Goal: Task Accomplishment & Management: Use online tool/utility

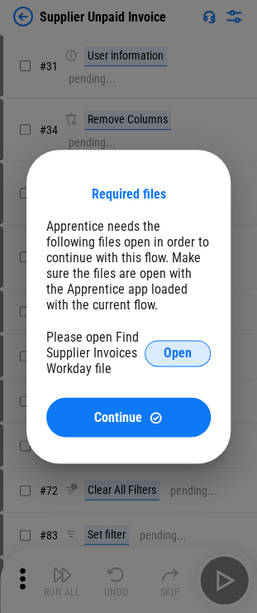
click at [170, 357] on span "Open" at bounding box center [178, 353] width 28 height 13
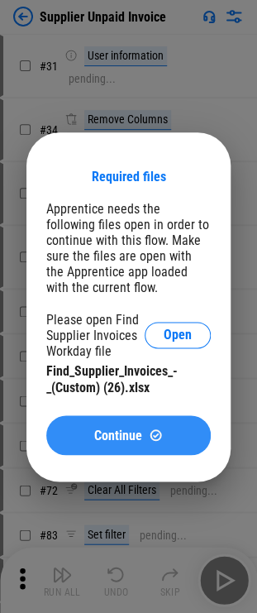
click at [128, 434] on span "Continue" at bounding box center [118, 434] width 48 height 13
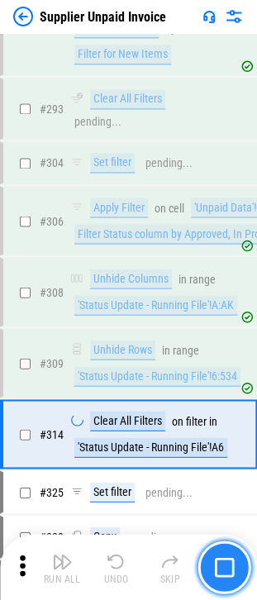
scroll to position [4190, 0]
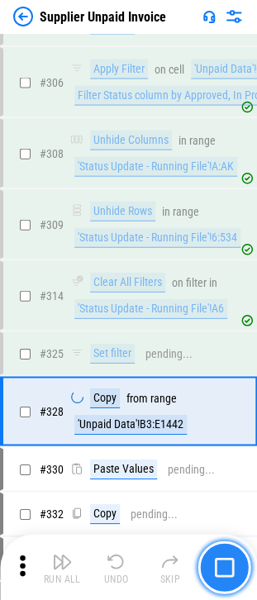
click at [214, 547] on button "button" at bounding box center [224, 567] width 53 height 53
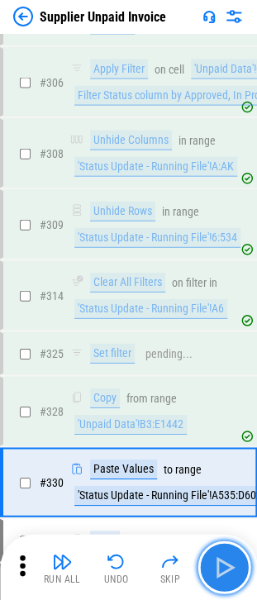
click at [217, 574] on img "button" at bounding box center [224, 567] width 26 height 26
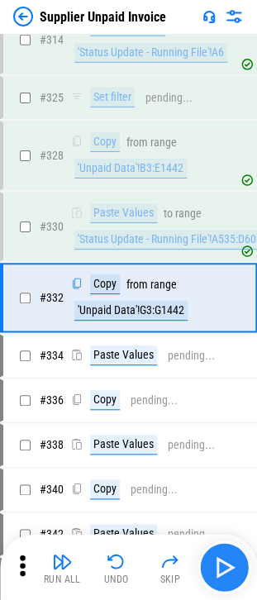
scroll to position [4446, 0]
click at [217, 574] on img "button" at bounding box center [224, 567] width 26 height 26
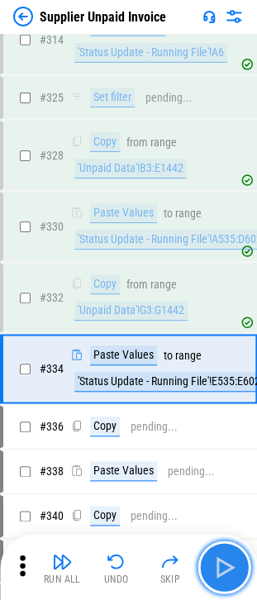
click at [217, 574] on img "button" at bounding box center [224, 567] width 26 height 26
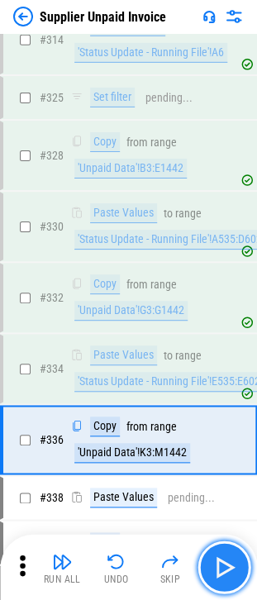
click at [217, 574] on img "button" at bounding box center [224, 567] width 26 height 26
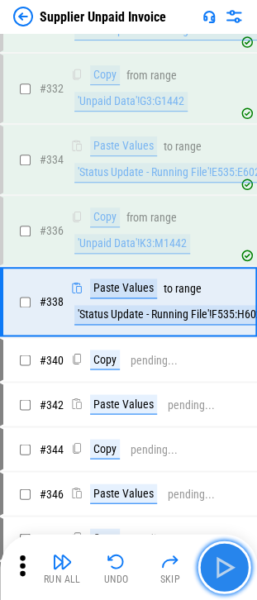
scroll to position [4658, 0]
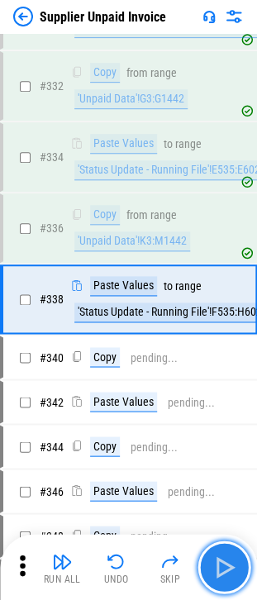
click at [217, 574] on img "button" at bounding box center [224, 567] width 26 height 26
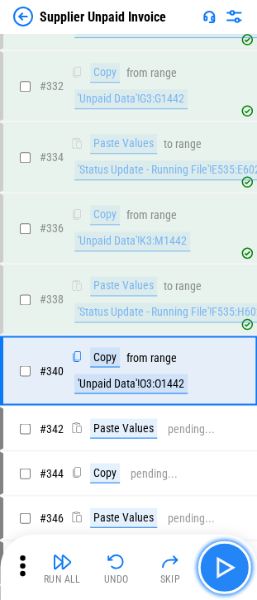
click at [217, 574] on img "button" at bounding box center [224, 567] width 26 height 26
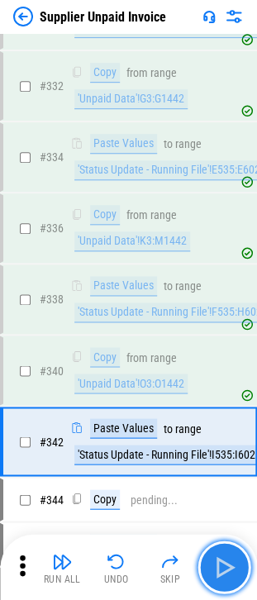
click at [217, 574] on img "button" at bounding box center [224, 567] width 26 height 26
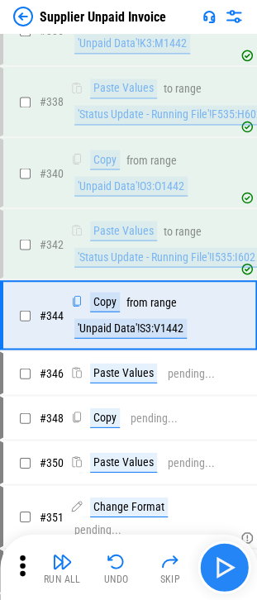
scroll to position [4869, 0]
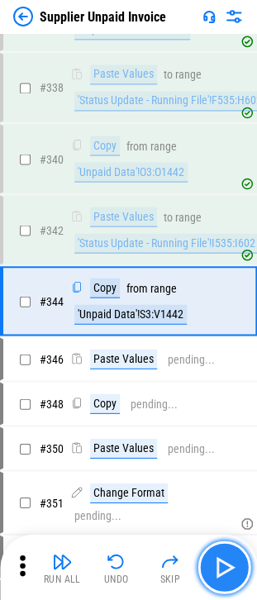
click at [217, 574] on img "button" at bounding box center [224, 567] width 26 height 26
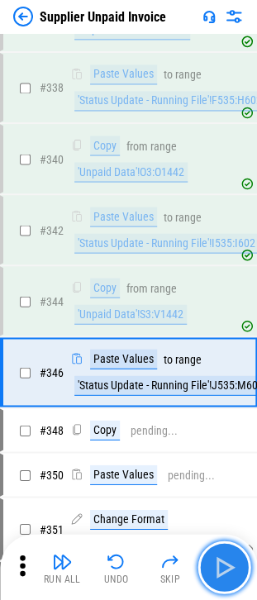
click at [217, 574] on img "button" at bounding box center [224, 567] width 26 height 26
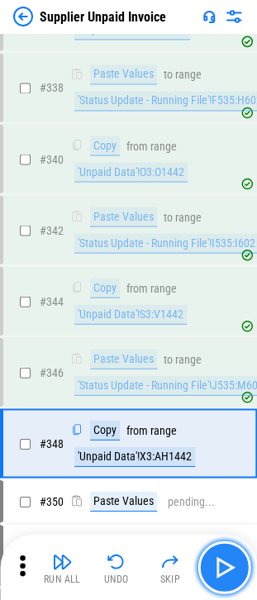
click at [217, 574] on img "button" at bounding box center [224, 567] width 26 height 26
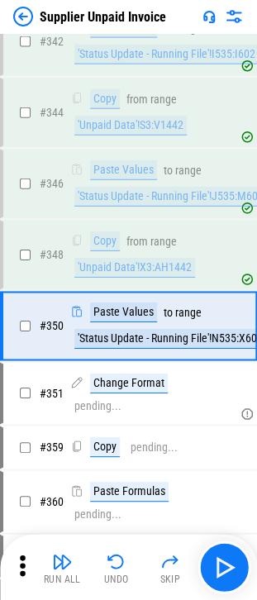
scroll to position [5081, 0]
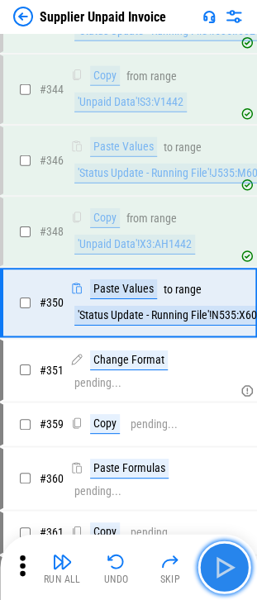
click at [217, 576] on img "button" at bounding box center [224, 567] width 26 height 26
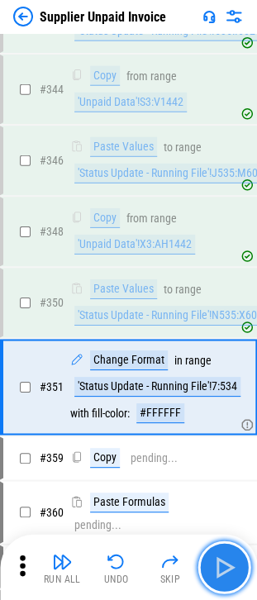
click at [217, 574] on img "button" at bounding box center [224, 567] width 26 height 26
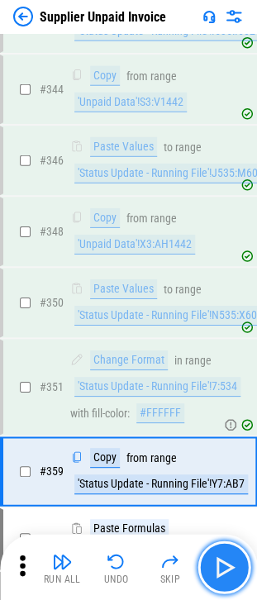
click at [207, 562] on button "button" at bounding box center [224, 567] width 53 height 53
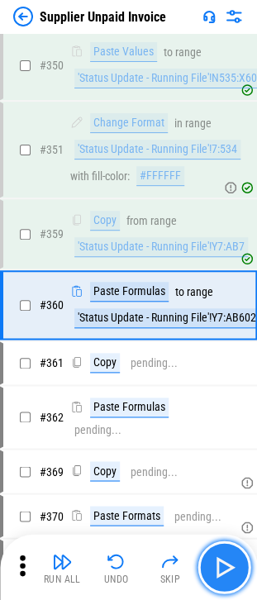
scroll to position [5319, 0]
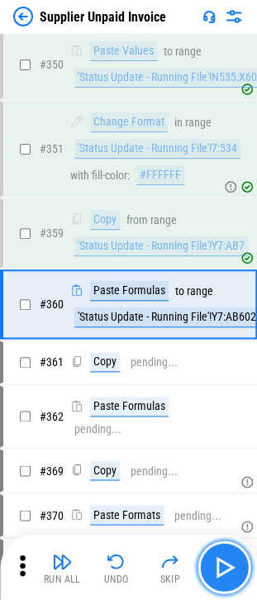
click at [215, 562] on img "button" at bounding box center [224, 567] width 26 height 26
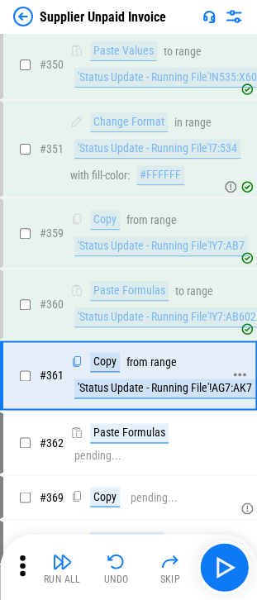
click at [117, 370] on div "Copy from range 'Status Update - Running File'!AG7:AK7" at bounding box center [164, 375] width 189 height 46
click at [117, 379] on div "'Status Update - Running File'!AG7:AK7" at bounding box center [164, 389] width 181 height 20
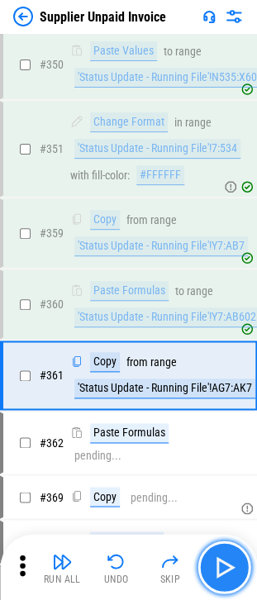
click at [207, 557] on button "button" at bounding box center [224, 567] width 53 height 53
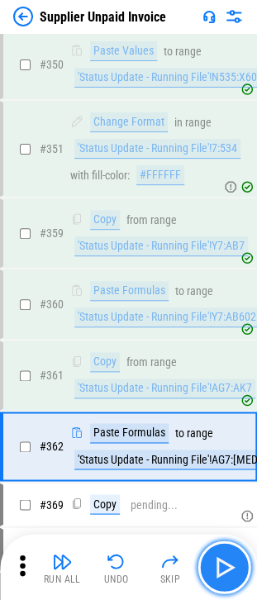
click at [207, 563] on button "button" at bounding box center [224, 567] width 53 height 53
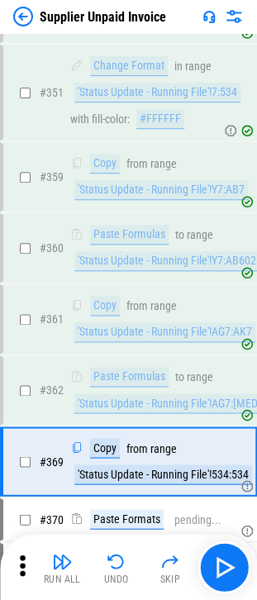
scroll to position [5531, 0]
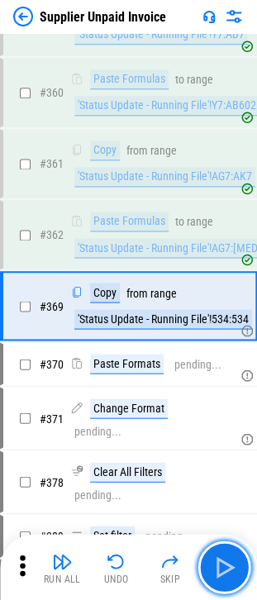
click at [208, 563] on button "button" at bounding box center [224, 567] width 53 height 53
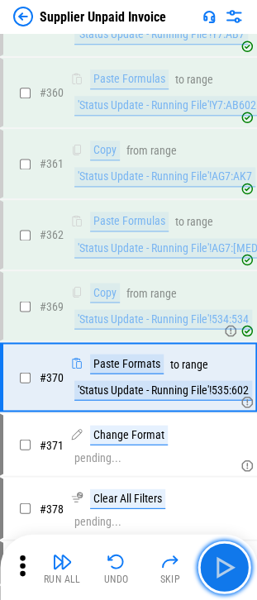
click at [208, 563] on button "button" at bounding box center [224, 567] width 53 height 53
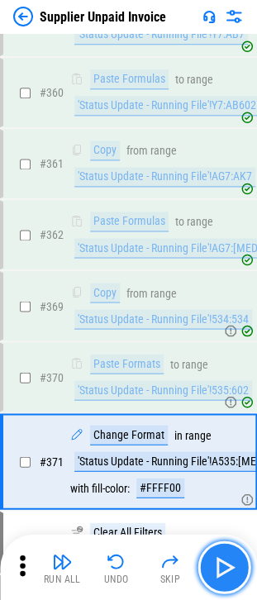
click at [243, 582] on button "button" at bounding box center [224, 567] width 53 height 53
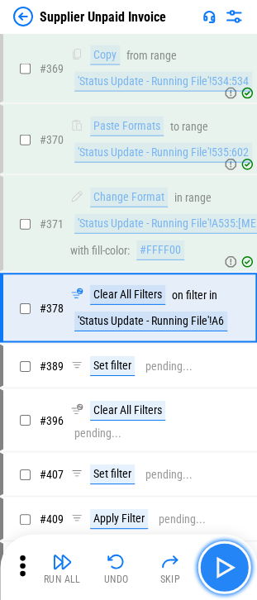
click at [224, 563] on img "button" at bounding box center [224, 567] width 26 height 26
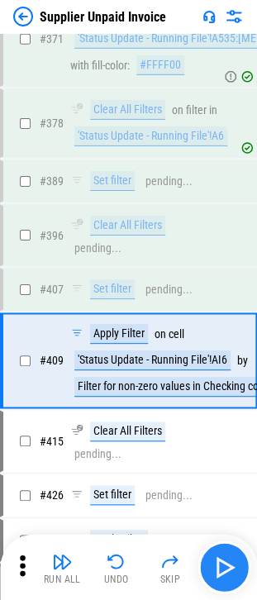
scroll to position [6005, 0]
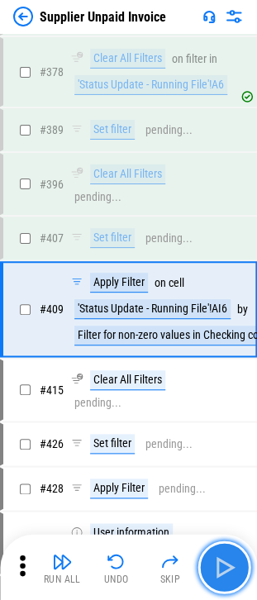
click at [227, 574] on img "button" at bounding box center [224, 567] width 26 height 26
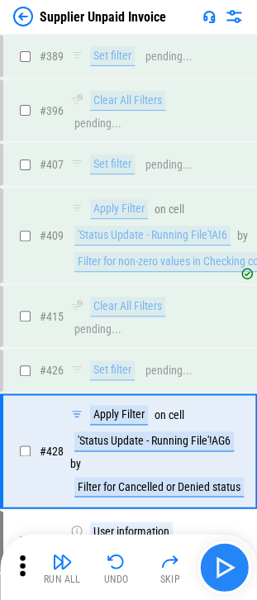
scroll to position [6219, 0]
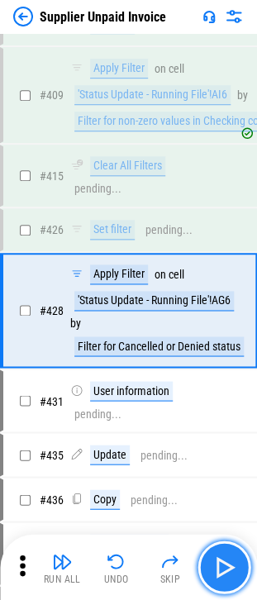
click at [227, 574] on img "button" at bounding box center [224, 567] width 26 height 26
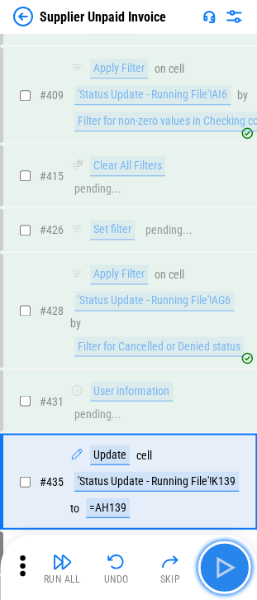
click at [227, 569] on img "button" at bounding box center [224, 567] width 26 height 26
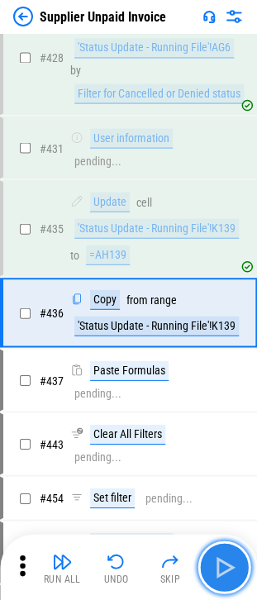
click at [227, 569] on img "button" at bounding box center [224, 567] width 26 height 26
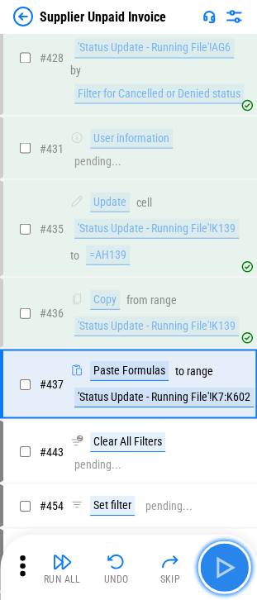
click at [227, 569] on img "button" at bounding box center [224, 567] width 26 height 26
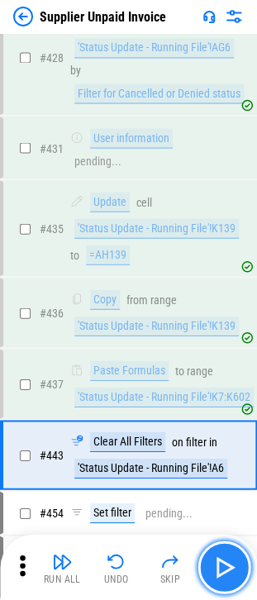
click at [227, 569] on img "button" at bounding box center [224, 567] width 26 height 26
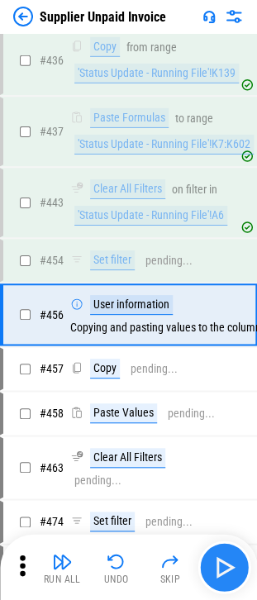
scroll to position [6725, 0]
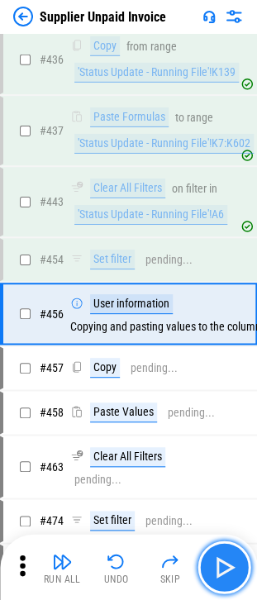
click at [227, 569] on img "button" at bounding box center [224, 567] width 26 height 26
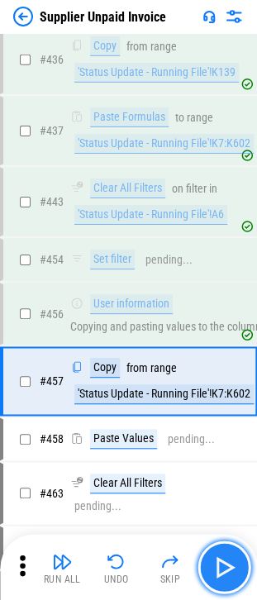
click at [227, 569] on img "button" at bounding box center [224, 567] width 26 height 26
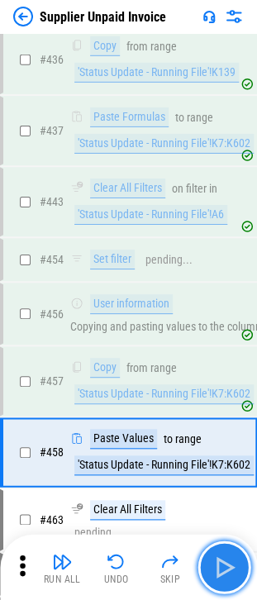
click at [227, 569] on img "button" at bounding box center [224, 567] width 26 height 26
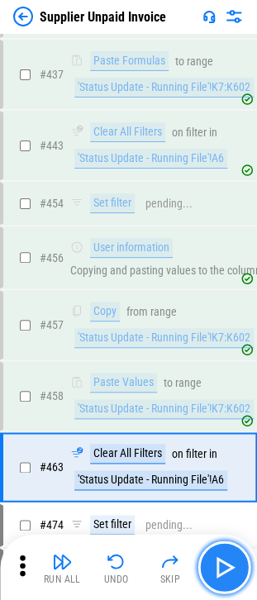
click at [227, 569] on img "button" at bounding box center [224, 567] width 26 height 26
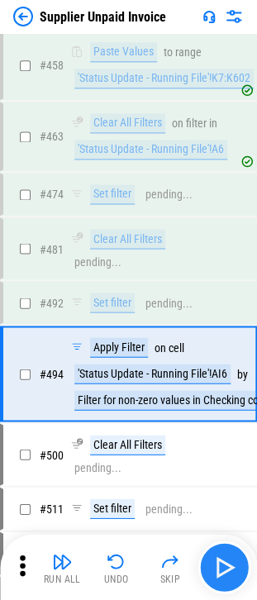
scroll to position [7168, 0]
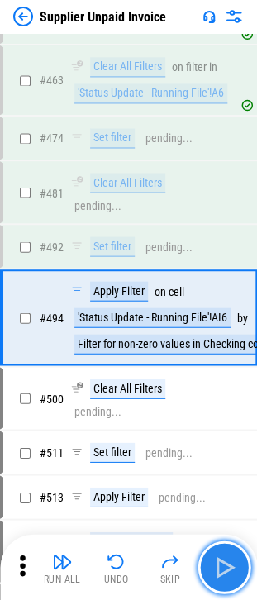
click at [227, 569] on img "button" at bounding box center [224, 567] width 26 height 26
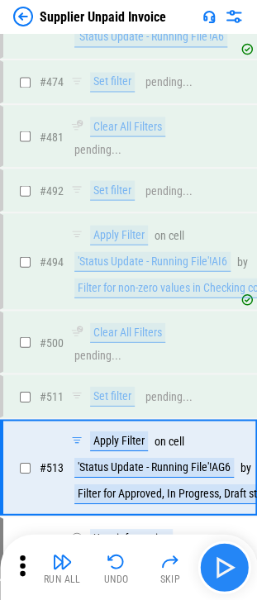
scroll to position [7373, 0]
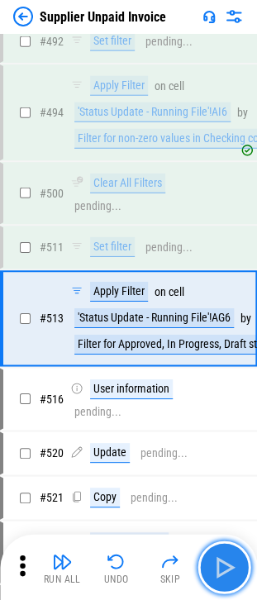
click at [227, 569] on img "button" at bounding box center [224, 567] width 26 height 26
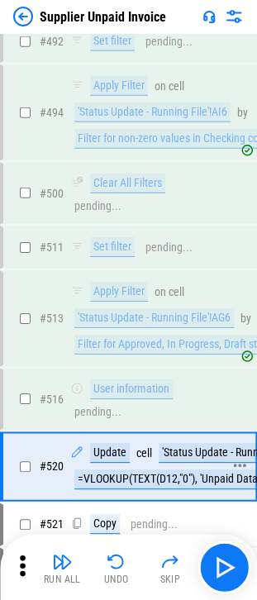
drag, startPoint x: 183, startPoint y: 422, endPoint x: 184, endPoint y: 436, distance: 14.1
click at [184, 433] on div "# 520 Update cell 'Status Update - Running File'!J12 to =VLOOKUP(TEXT(D12,"0"),…" at bounding box center [121, 466] width 236 height 66
click at [184, 443] on div "'Status Update - Running File'!J12" at bounding box center [238, 453] width 158 height 20
drag, startPoint x: 167, startPoint y: 461, endPoint x: 186, endPoint y: 460, distance: 19.1
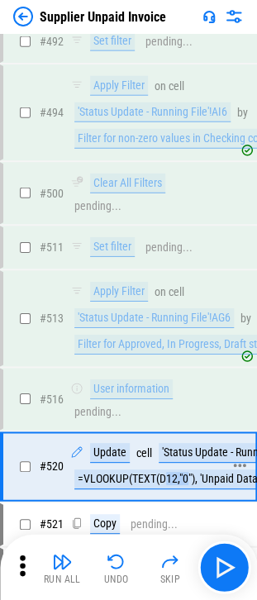
click at [186, 470] on div "=VLOOKUP(TEXT(D12,"0"), 'Unpaid Data'!$E$2:$AI$1442, 14, FALSE)" at bounding box center [231, 480] width 315 height 20
click at [131, 470] on div "=VLOOKUP(TEXT(D12,"0"), 'Unpaid Data'!$E$2:$AI$1442, 14, FALSE)" at bounding box center [231, 480] width 315 height 20
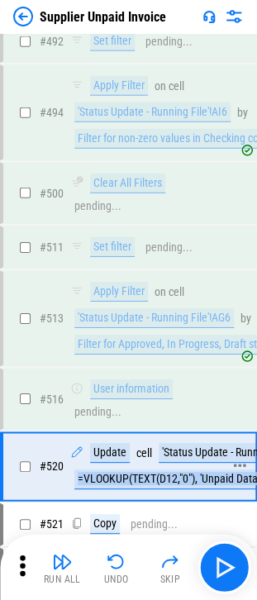
click at [131, 470] on div "=VLOOKUP(TEXT(D12,"0"), 'Unpaid Data'!$E$2:$AI$1442, 14, FALSE)" at bounding box center [231, 480] width 315 height 20
click at [162, 470] on div "=VLOOKUP(TEXT(D12,"0"), 'Unpaid Data'!$E$2:$AI$1442, 14, FALSE)" at bounding box center [231, 480] width 315 height 20
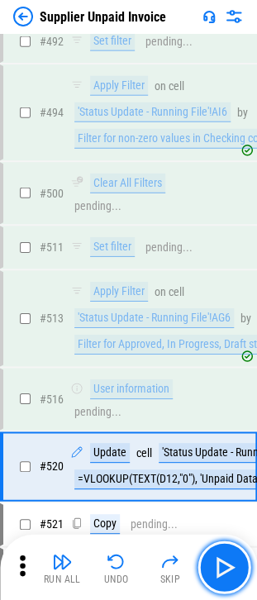
click at [232, 560] on img "button" at bounding box center [224, 567] width 26 height 26
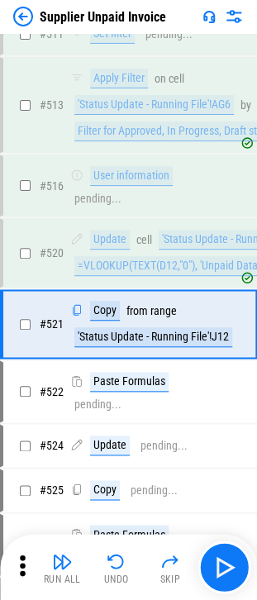
scroll to position [7591, 0]
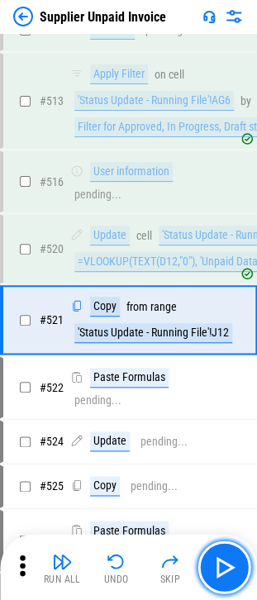
click at [232, 560] on img "button" at bounding box center [224, 567] width 26 height 26
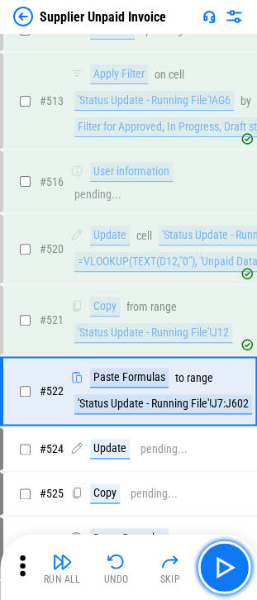
click at [232, 560] on img "button" at bounding box center [224, 567] width 26 height 26
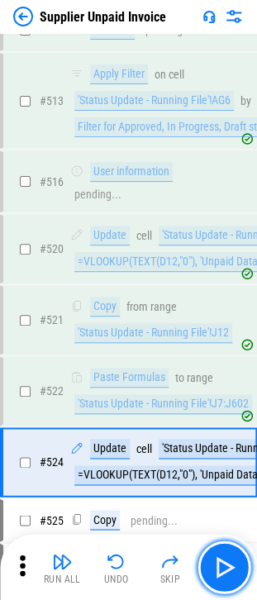
click at [232, 560] on img "button" at bounding box center [224, 567] width 26 height 26
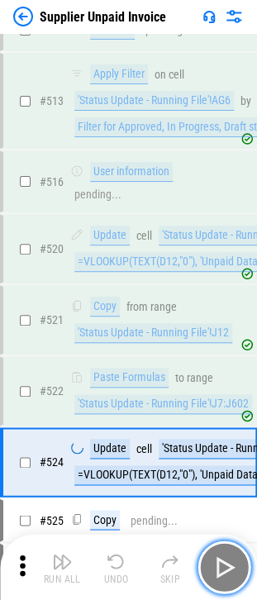
click at [232, 560] on img "button" at bounding box center [224, 567] width 26 height 26
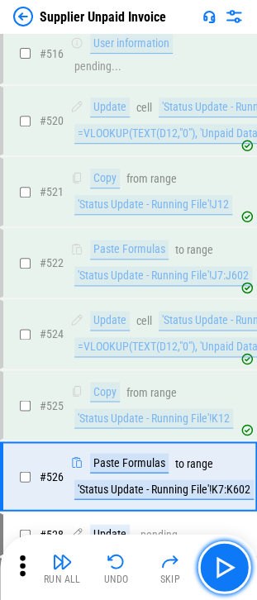
click at [232, 560] on img "button" at bounding box center [224, 567] width 26 height 26
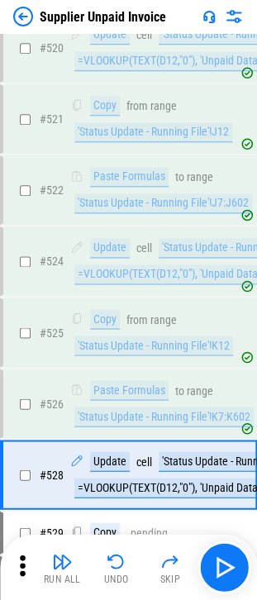
scroll to position [7944, 0]
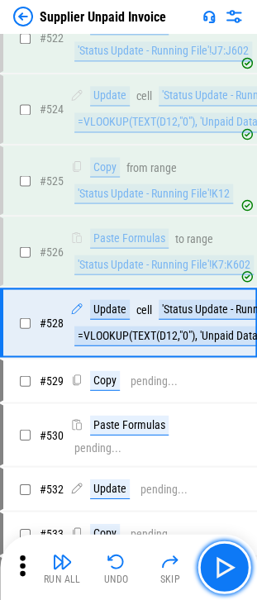
click at [232, 560] on img "button" at bounding box center [224, 567] width 26 height 26
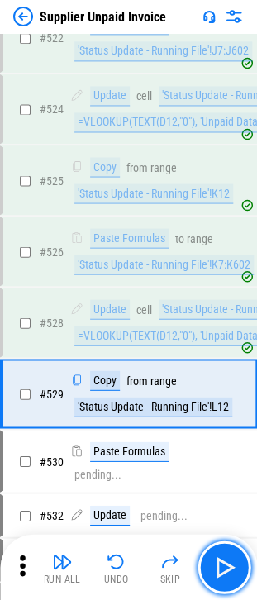
click at [232, 560] on img "button" at bounding box center [224, 567] width 26 height 26
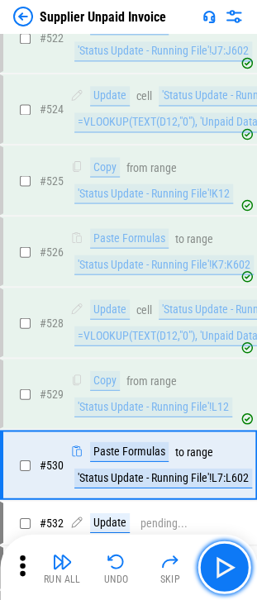
click at [232, 560] on img "button" at bounding box center [224, 567] width 26 height 26
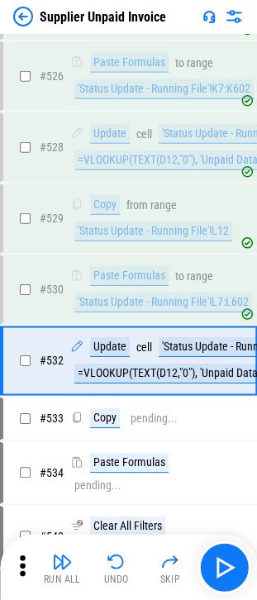
scroll to position [8156, 0]
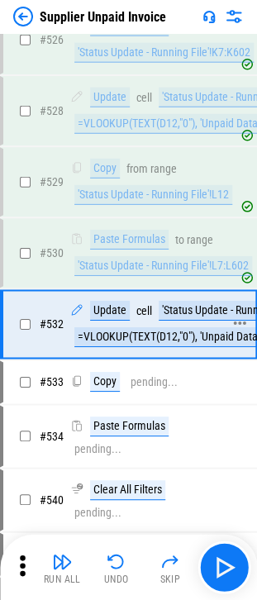
click at [174, 301] on div "'Status Update - Running File'!M12" at bounding box center [239, 311] width 161 height 20
click at [176, 301] on div "'Status Update - Running File'!M12" at bounding box center [239, 311] width 161 height 20
click at [175, 301] on div "Update cell 'Status Update - Running File'!M12 to =VLOOKUP(TEXT(D12,"0"), 'Unpa…" at bounding box center [231, 324] width 323 height 46
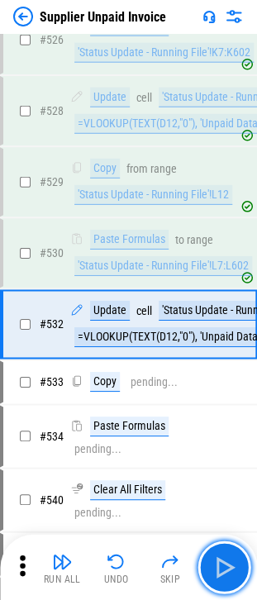
click at [225, 559] on img "button" at bounding box center [224, 567] width 26 height 26
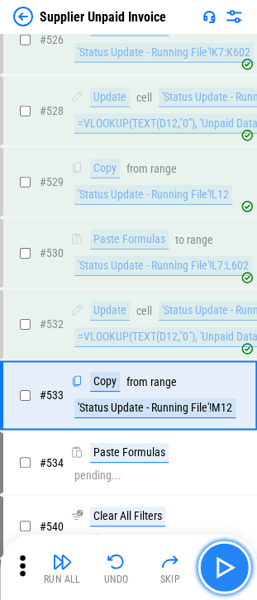
click at [223, 575] on img "button" at bounding box center [224, 567] width 26 height 26
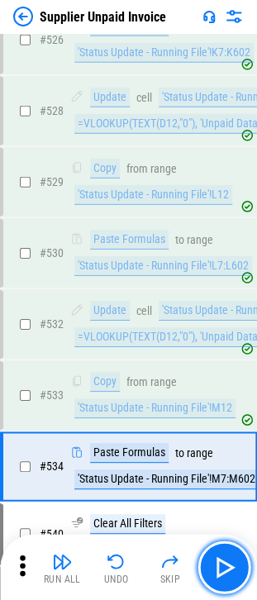
click at [203, 561] on button "button" at bounding box center [224, 567] width 53 height 53
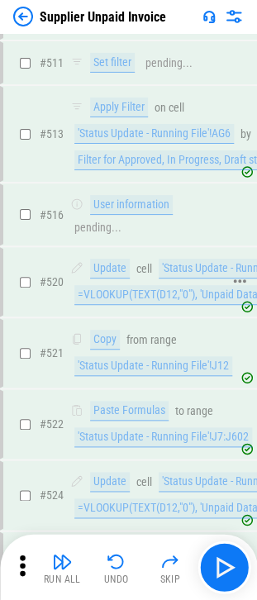
scroll to position [7458, 0]
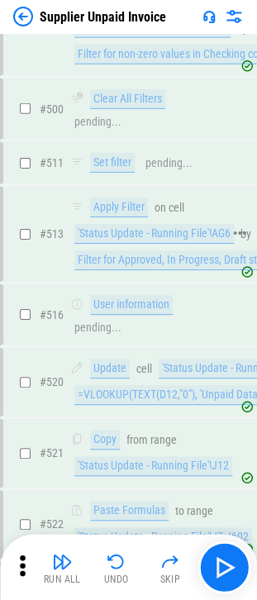
click at [134, 224] on div "'Status Update - Running File'!AG6" at bounding box center [154, 234] width 160 height 20
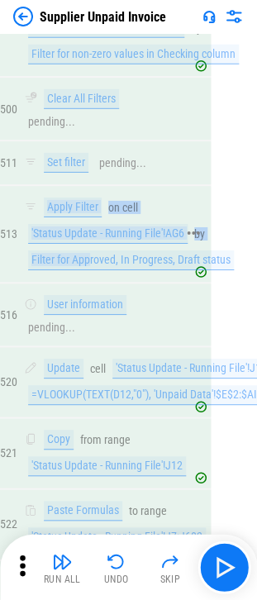
scroll to position [7458, 15]
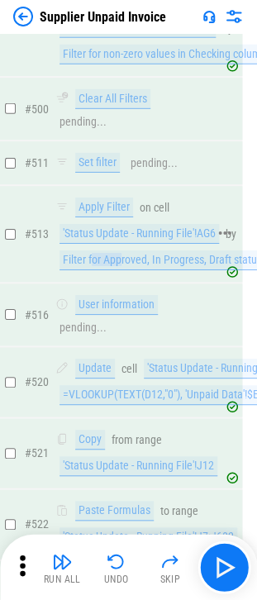
drag, startPoint x: 136, startPoint y: 242, endPoint x: 94, endPoint y: 246, distance: 41.6
click at [94, 251] on div "Filter for Approved, In Progress, Draft status" at bounding box center [163, 261] width 206 height 20
click at [129, 251] on div "Filter for Approved, In Progress, Draft status" at bounding box center [163, 261] width 206 height 20
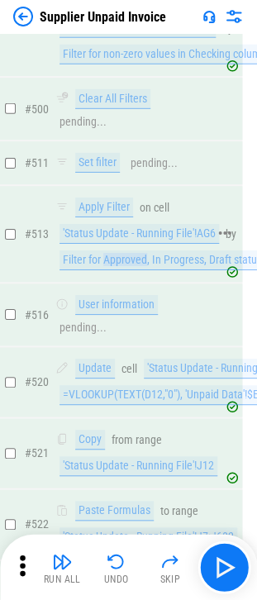
click at [129, 251] on div "Filter for Approved, In Progress, Draft status" at bounding box center [163, 261] width 206 height 20
click at [110, 556] on img "button" at bounding box center [117, 562] width 20 height 20
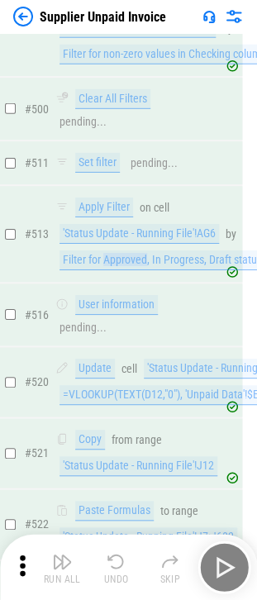
click at [109, 556] on div "Run All Undo Skip" at bounding box center [130, 567] width 241 height 53
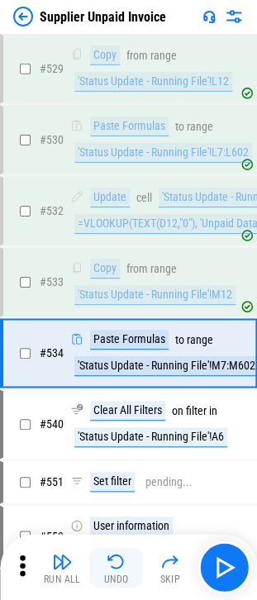
scroll to position [8296, 0]
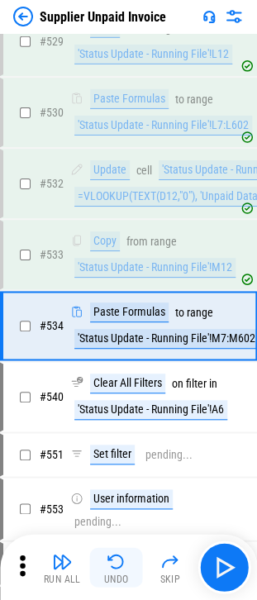
click at [111, 552] on img "button" at bounding box center [117, 562] width 20 height 20
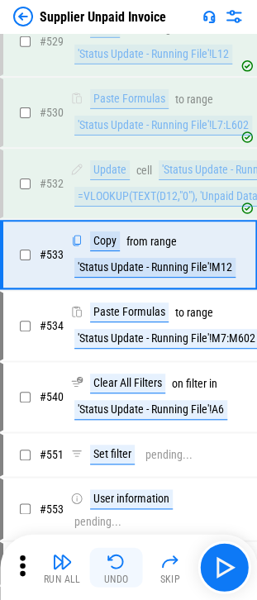
click at [112, 554] on img "button" at bounding box center [117, 562] width 20 height 20
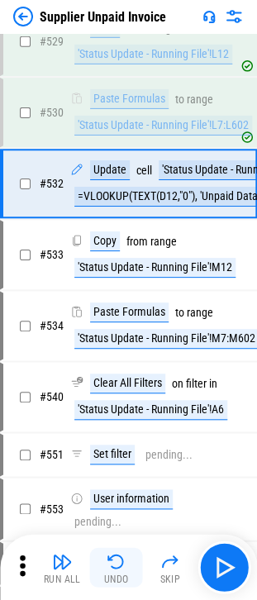
click at [112, 554] on img "button" at bounding box center [117, 562] width 20 height 20
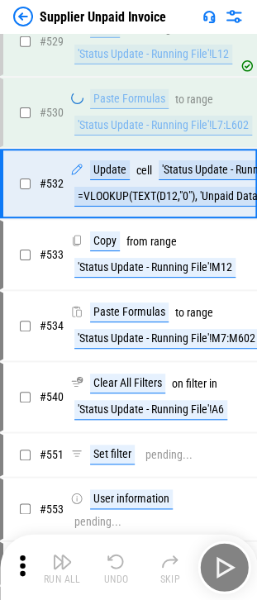
click at [112, 554] on div "Run All Undo Skip" at bounding box center [130, 567] width 241 height 53
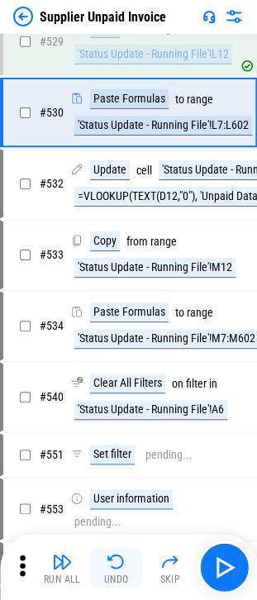
click at [112, 554] on img "button" at bounding box center [117, 562] width 20 height 20
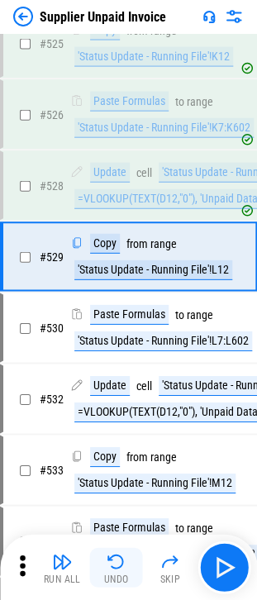
click at [112, 554] on img "button" at bounding box center [117, 562] width 20 height 20
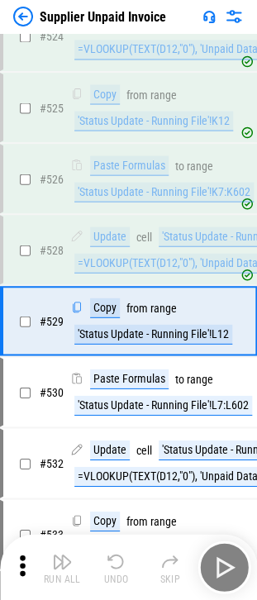
scroll to position [8014, 0]
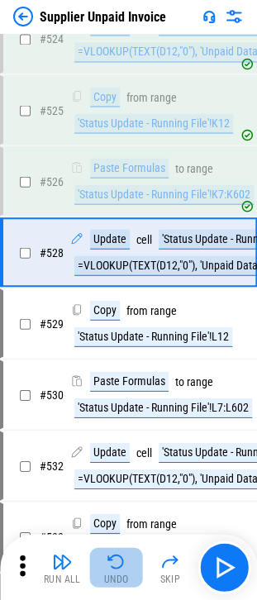
click at [112, 554] on img "button" at bounding box center [117, 562] width 20 height 20
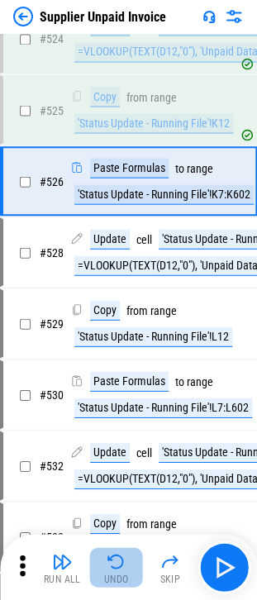
click at [112, 554] on img "button" at bounding box center [117, 562] width 20 height 20
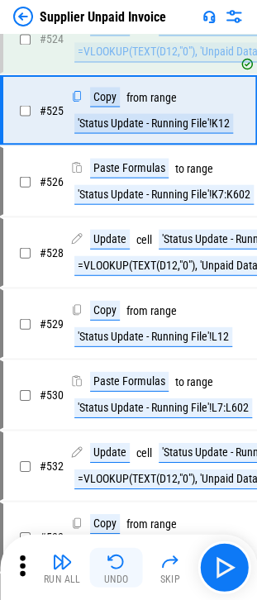
click at [112, 554] on img "button" at bounding box center [117, 562] width 20 height 20
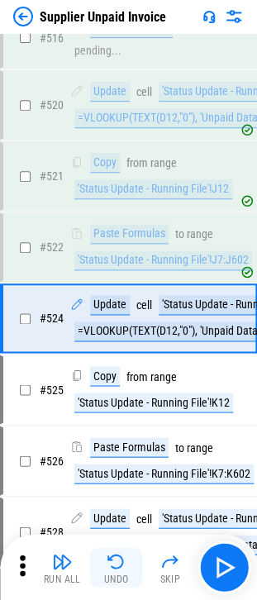
scroll to position [7732, 0]
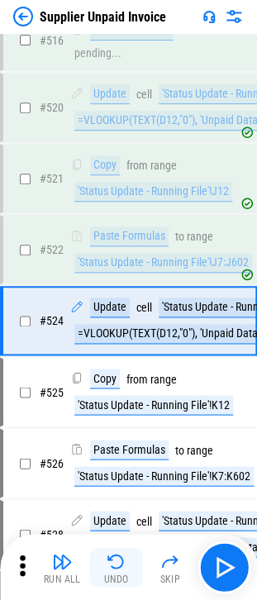
click at [112, 554] on img "button" at bounding box center [117, 562] width 20 height 20
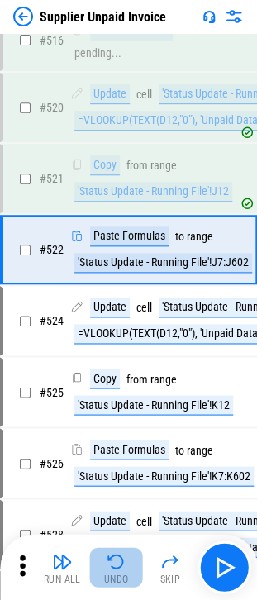
click at [112, 554] on img "button" at bounding box center [117, 562] width 20 height 20
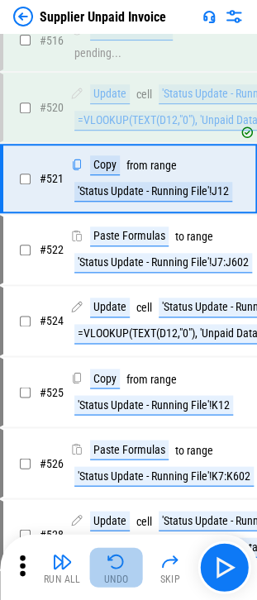
click at [112, 554] on img "button" at bounding box center [117, 562] width 20 height 20
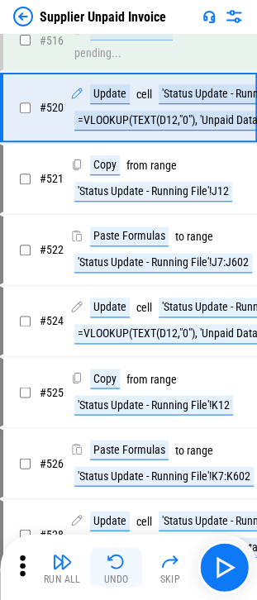
click at [112, 554] on img "button" at bounding box center [117, 562] width 20 height 20
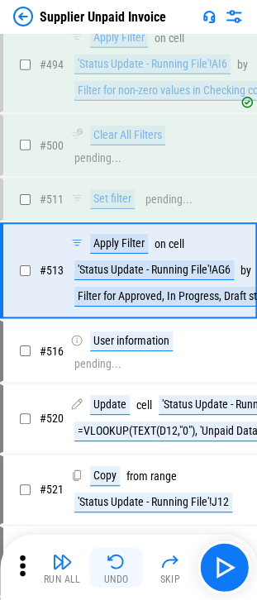
scroll to position [7373, 0]
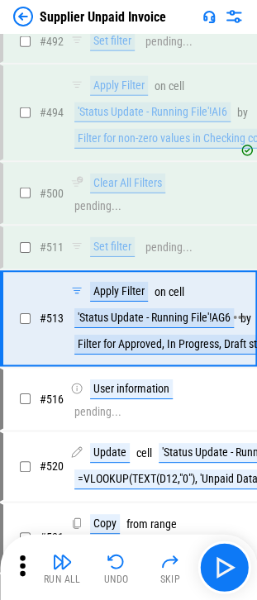
click at [151, 310] on div "Apply Filter on cell 'Status Update - Running File'!AG6 by Filter for Approved,…" at bounding box center [177, 318] width 214 height 73
click at [153, 308] on div "'Status Update - Running File'!AG6" at bounding box center [154, 318] width 160 height 20
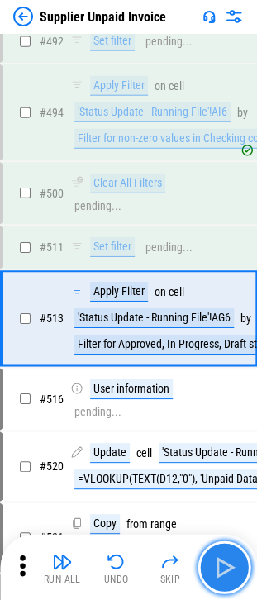
click at [219, 571] on img "button" at bounding box center [224, 567] width 26 height 26
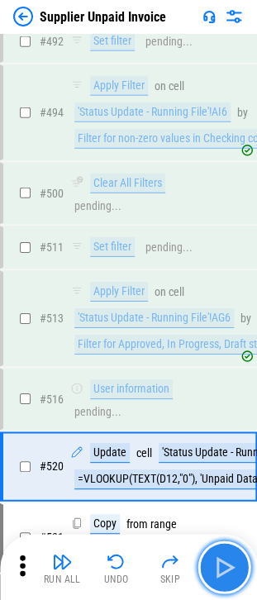
click at [220, 579] on img "button" at bounding box center [224, 567] width 26 height 26
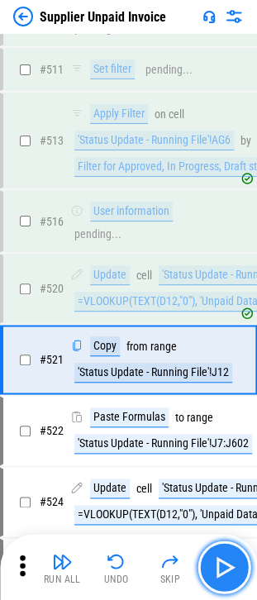
scroll to position [7591, 0]
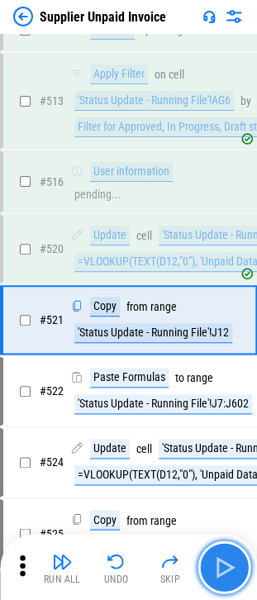
click at [220, 579] on img "button" at bounding box center [224, 567] width 26 height 26
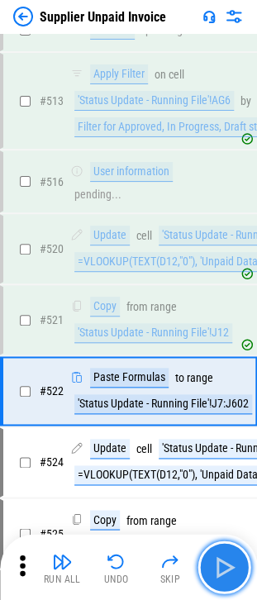
click at [220, 579] on img "button" at bounding box center [224, 567] width 26 height 26
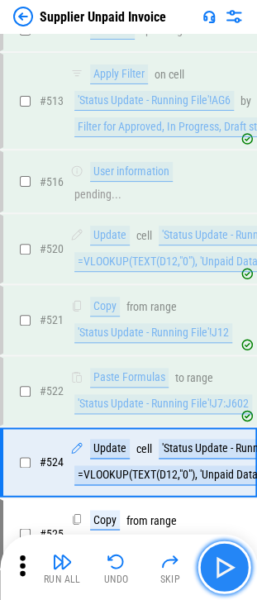
click at [228, 575] on img "button" at bounding box center [224, 567] width 26 height 26
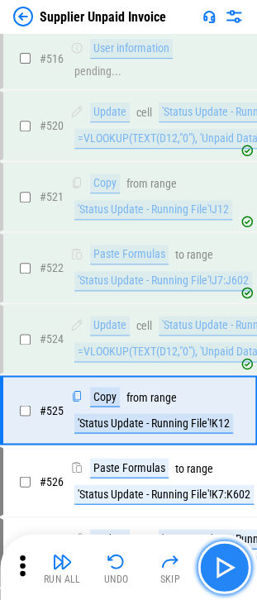
click at [228, 575] on img "button" at bounding box center [224, 567] width 26 height 26
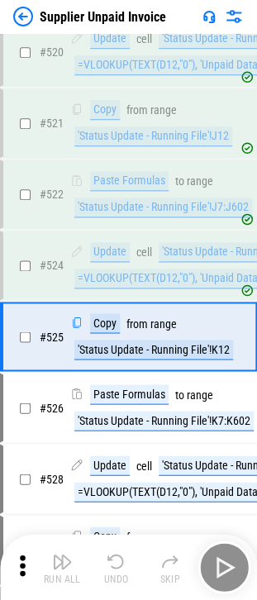
scroll to position [7803, 0]
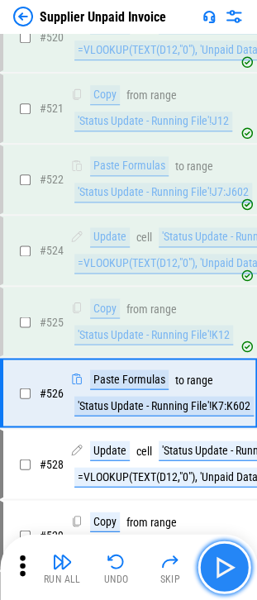
click at [228, 575] on img "button" at bounding box center [224, 567] width 26 height 26
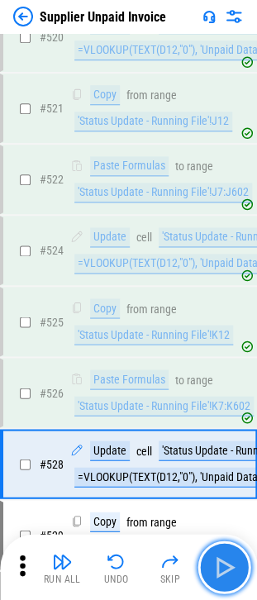
click at [228, 575] on img "button" at bounding box center [224, 567] width 26 height 26
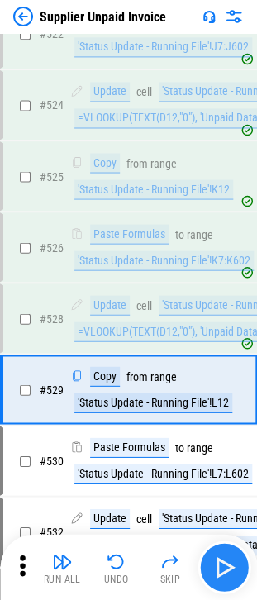
scroll to position [8014, 0]
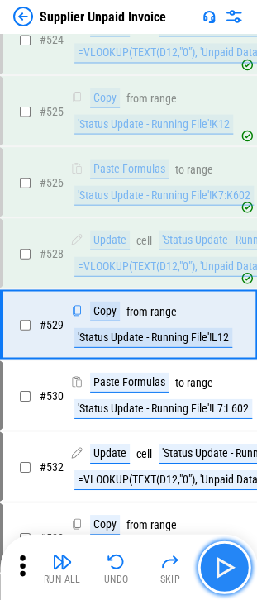
click at [228, 575] on img "button" at bounding box center [224, 567] width 26 height 26
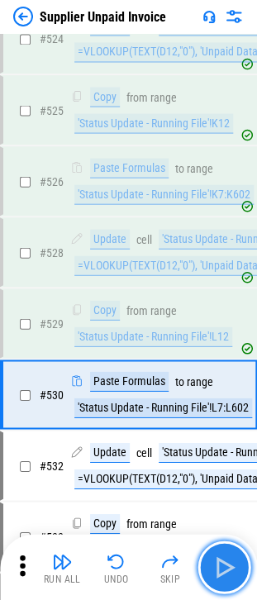
click at [228, 575] on img "button" at bounding box center [224, 567] width 26 height 26
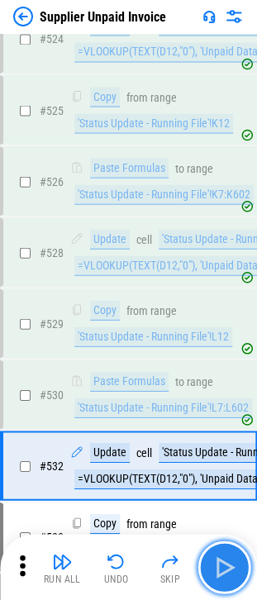
click at [228, 575] on img "button" at bounding box center [224, 567] width 26 height 26
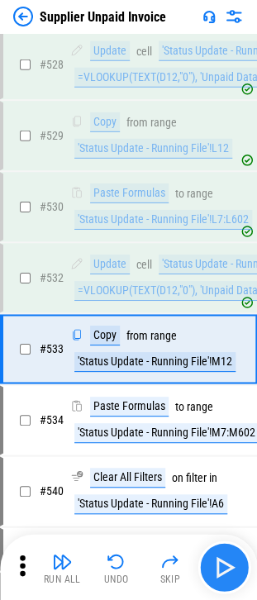
scroll to position [8226, 0]
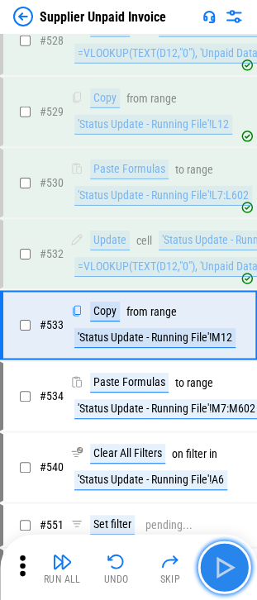
click at [228, 571] on img "button" at bounding box center [224, 567] width 26 height 26
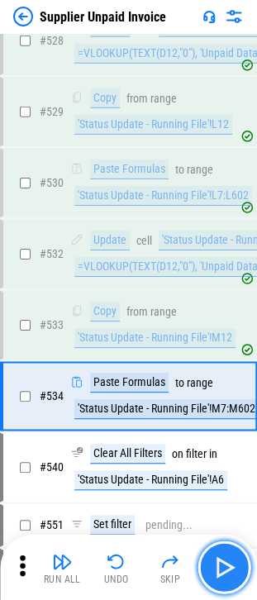
click at [228, 571] on img "button" at bounding box center [224, 567] width 26 height 26
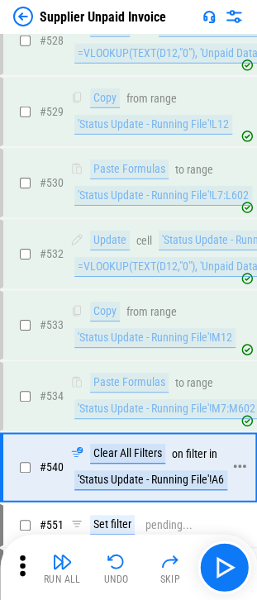
click at [150, 444] on div "Clear All Filters on filter in 'Status Update - Running File'!A6" at bounding box center [150, 467] width 161 height 46
click at [155, 471] on div "'Status Update - Running File'!A6" at bounding box center [150, 481] width 153 height 20
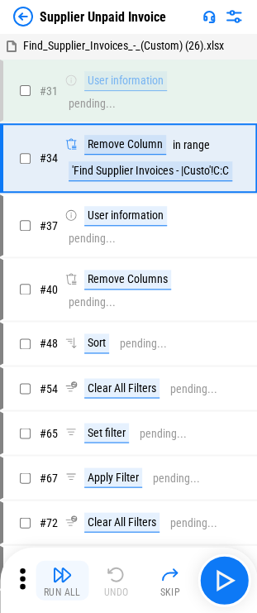
click at [66, 576] on img "button" at bounding box center [62, 574] width 20 height 20
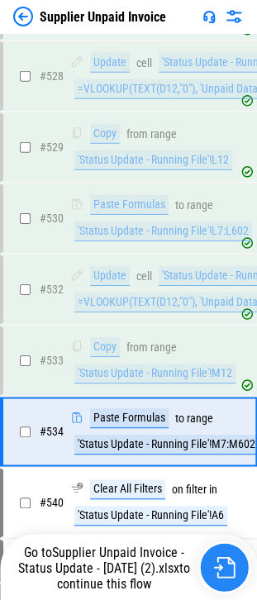
scroll to position [8296, 0]
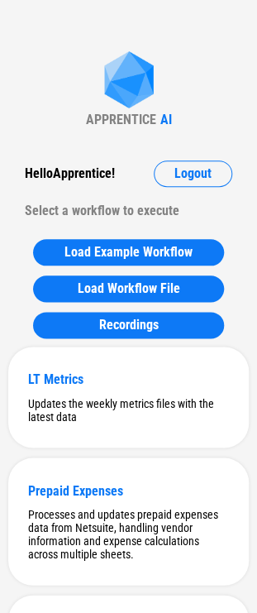
click at [92, 175] on div "Hello Apprentice !" at bounding box center [70, 173] width 90 height 26
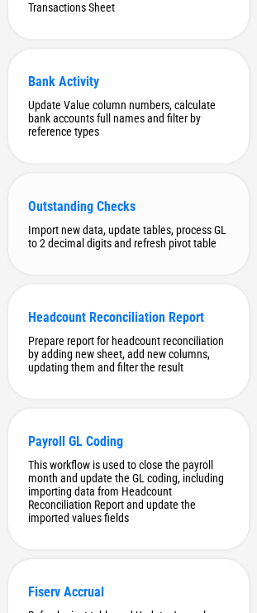
click at [116, 274] on div "Outstanding Checks Import new data, update tables, process GL to 2 decimal digi…" at bounding box center [128, 223] width 241 height 101
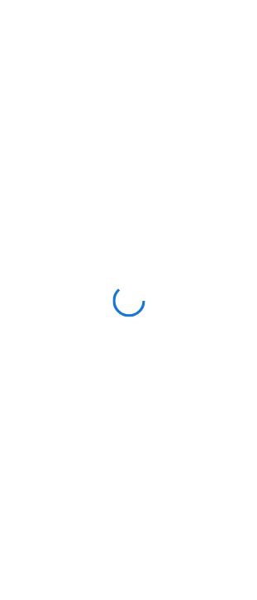
scroll to position [0, 0]
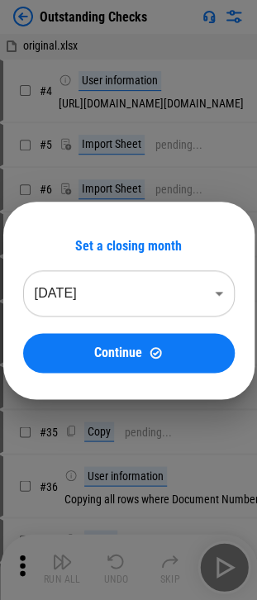
click at [114, 291] on body "Outstanding Checks original.xlsx # 4 User information [URL][DOMAIN_NAME][DOMAIN…" at bounding box center [128, 300] width 257 height 600
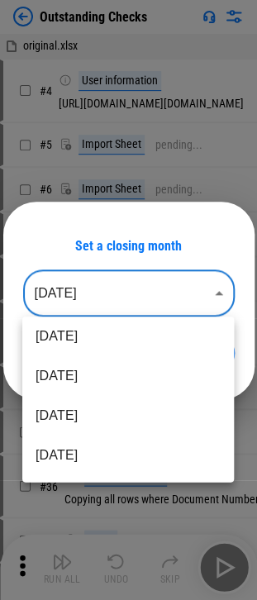
scroll to position [248, 0]
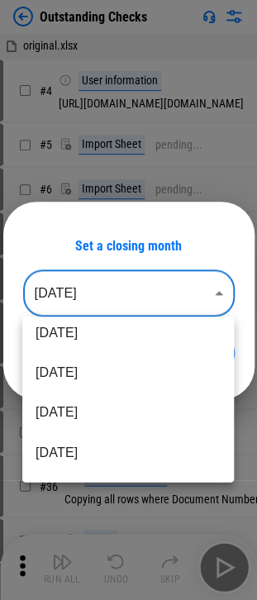
drag, startPoint x: 82, startPoint y: 405, endPoint x: 84, endPoint y: 392, distance: 13.3
click at [81, 405] on li "[DATE]" at bounding box center [128, 413] width 212 height 40
type input "********"
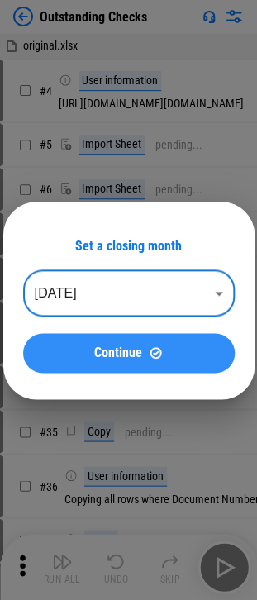
click at [97, 363] on button "Continue" at bounding box center [129, 353] width 212 height 40
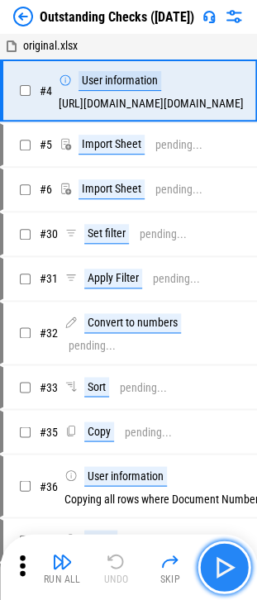
click at [225, 561] on img "button" at bounding box center [224, 567] width 26 height 26
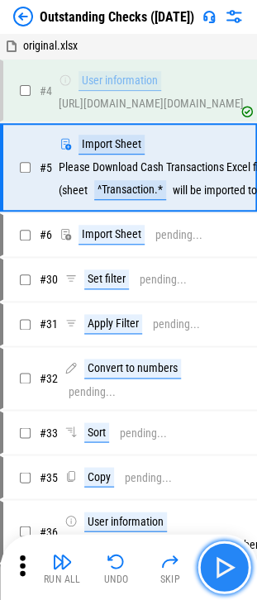
click at [228, 557] on img "button" at bounding box center [224, 567] width 26 height 26
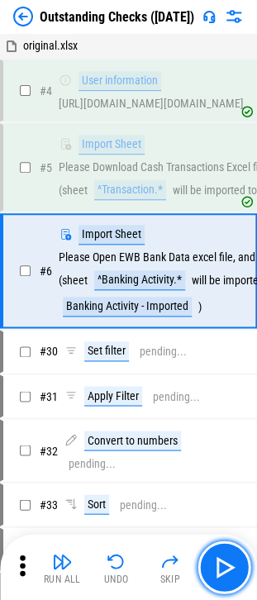
click at [231, 556] on img "button" at bounding box center [224, 567] width 26 height 26
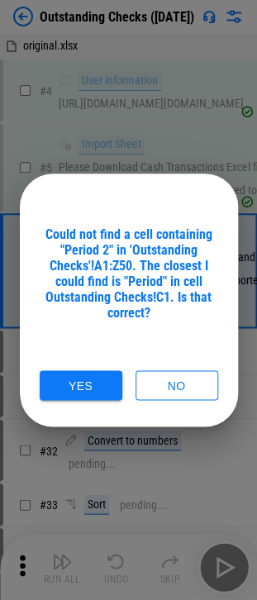
click at [142, 237] on div "Could not find a cell containing "Period 2" in 'Outstanding Checks'!A1:Z50. The…" at bounding box center [129, 274] width 179 height 94
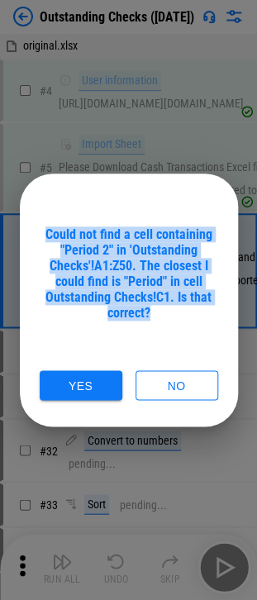
click at [142, 237] on div "Could not find a cell containing "Period 2" in 'Outstanding Checks'!A1:Z50. The…" at bounding box center [129, 274] width 179 height 94
click at [51, 265] on div "Could not find a cell containing "Period 2" in 'Outstanding Checks'!A1:Z50. The…" at bounding box center [129, 274] width 179 height 94
drag, startPoint x: 99, startPoint y: 225, endPoint x: 155, endPoint y: 313, distance: 104.1
click at [155, 313] on div "Could not find a cell containing "Period 2" in 'Outstanding Checks'!A1:Z50. The…" at bounding box center [129, 301] width 218 height 254
click at [155, 313] on div "Could not find a cell containing "Period 2" in 'Outstanding Checks'!A1:Z50. The…" at bounding box center [129, 274] width 179 height 94
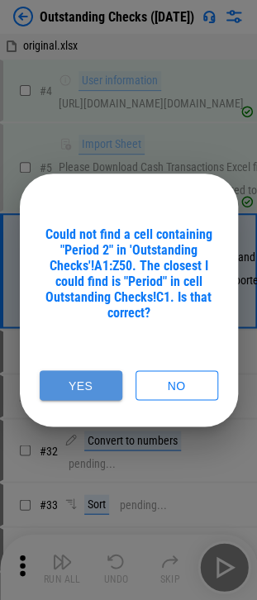
click at [109, 380] on button "Yes" at bounding box center [81, 385] width 83 height 31
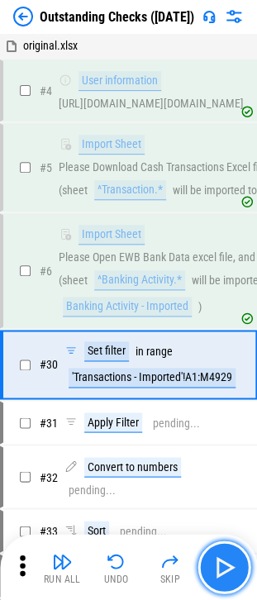
click at [214, 557] on img "button" at bounding box center [224, 567] width 26 height 26
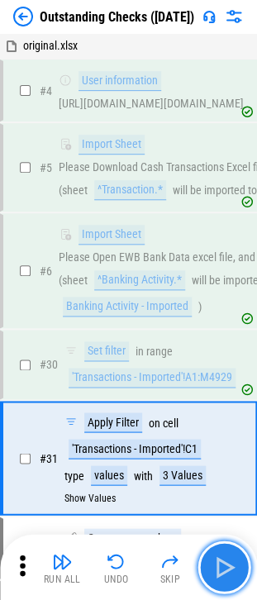
click at [220, 559] on img "button" at bounding box center [224, 567] width 26 height 26
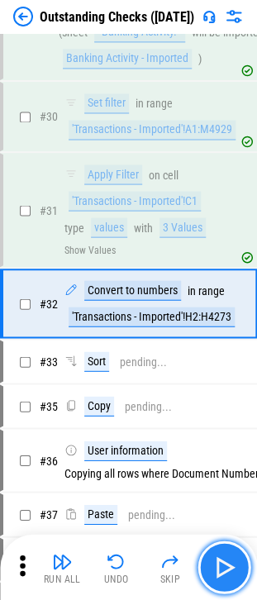
click at [240, 578] on button "button" at bounding box center [224, 567] width 53 height 53
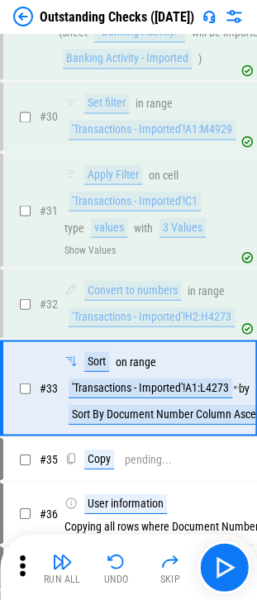
click at [106, 390] on div "'Transactions - Imported'!A1:L4273" at bounding box center [151, 388] width 164 height 20
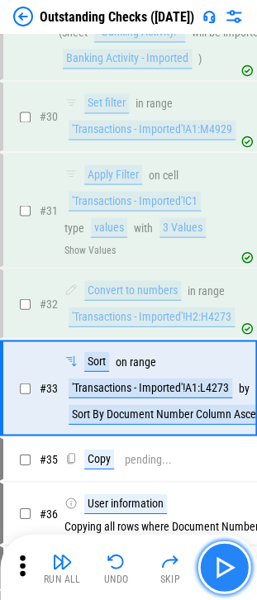
click at [239, 566] on button "button" at bounding box center [224, 567] width 53 height 53
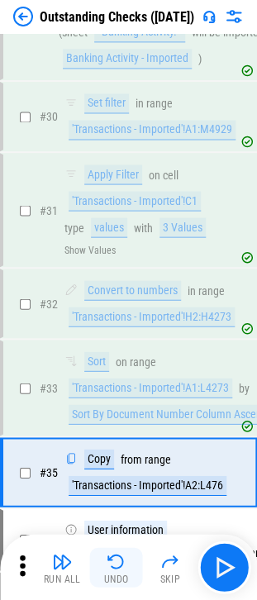
click at [112, 560] on img "button" at bounding box center [117, 562] width 20 height 20
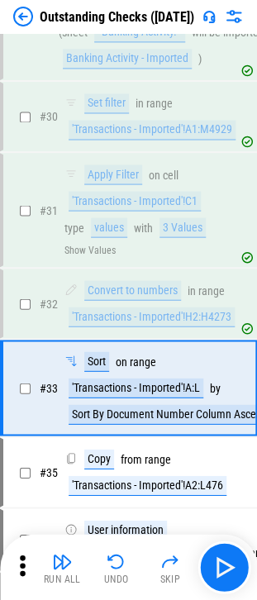
click at [113, 560] on img "button" at bounding box center [117, 562] width 20 height 20
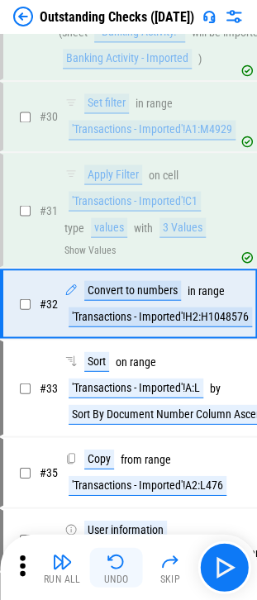
click at [109, 575] on div "Undo" at bounding box center [116, 579] width 25 height 10
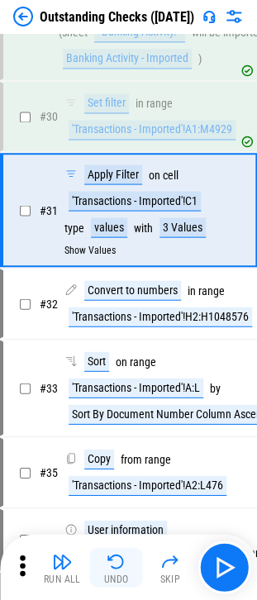
click at [109, 574] on div "Undo" at bounding box center [116, 579] width 25 height 10
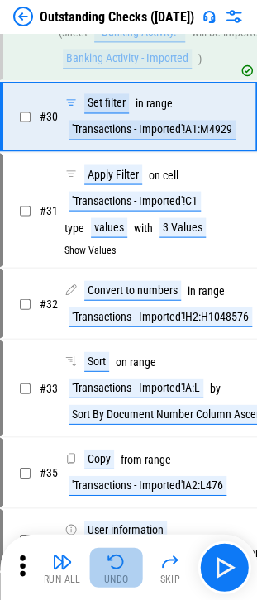
click at [109, 574] on div "Undo" at bounding box center [116, 579] width 25 height 10
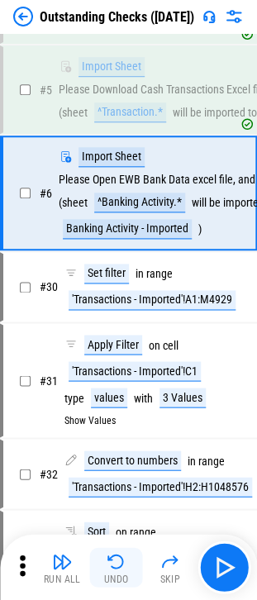
scroll to position [0, 0]
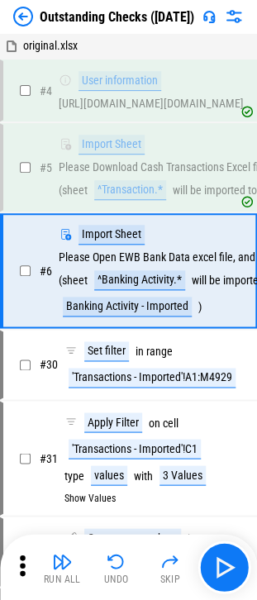
click at [108, 574] on div "Undo" at bounding box center [116, 579] width 25 height 10
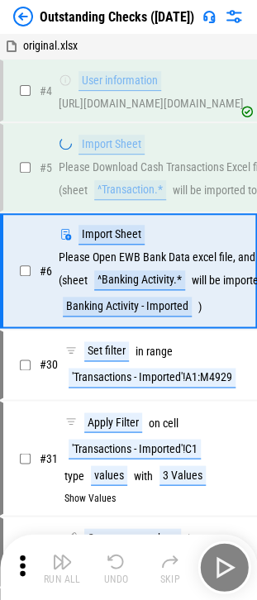
click at [108, 573] on div "Run All Undo Skip" at bounding box center [130, 567] width 241 height 53
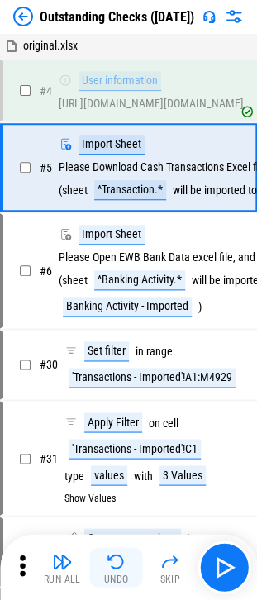
click at [108, 574] on div "Undo" at bounding box center [116, 579] width 25 height 10
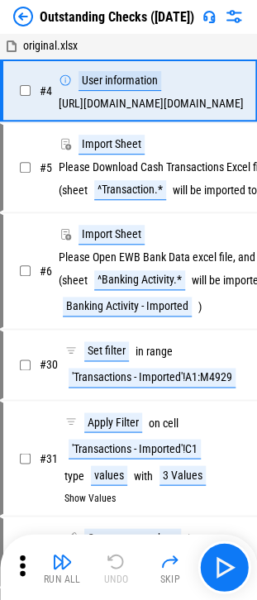
click at [251, 555] on div "Run All Undo Skip" at bounding box center [128, 567] width 257 height 66
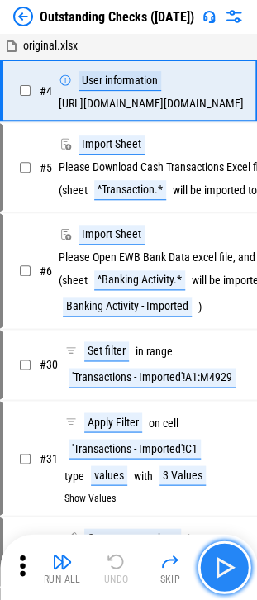
click at [241, 555] on button "button" at bounding box center [224, 567] width 53 height 53
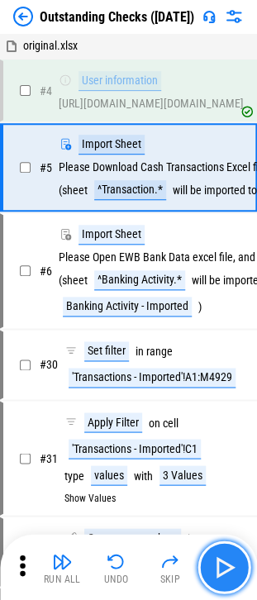
click at [241, 555] on button "button" at bounding box center [224, 567] width 53 height 53
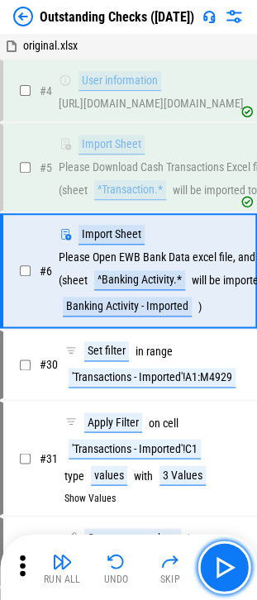
click at [224, 562] on img "button" at bounding box center [224, 567] width 26 height 26
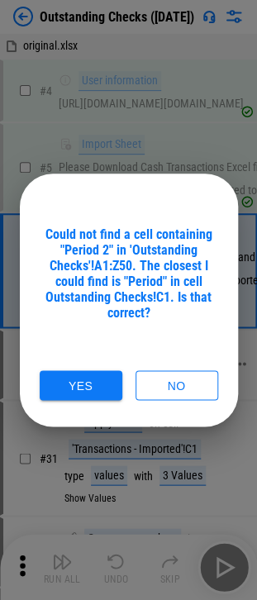
click at [58, 384] on button "Yes" at bounding box center [81, 385] width 83 height 31
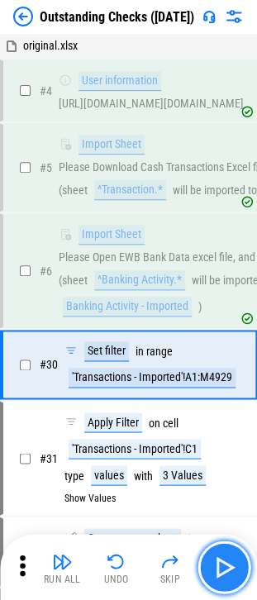
click at [217, 572] on img "button" at bounding box center [224, 567] width 26 height 26
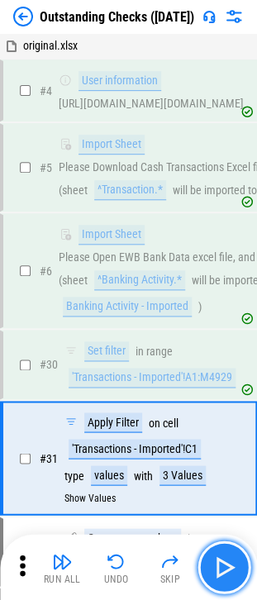
click at [227, 567] on img "button" at bounding box center [224, 567] width 26 height 26
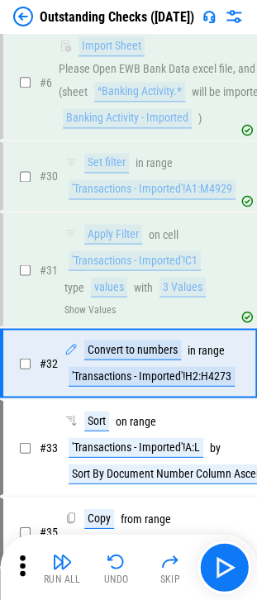
scroll to position [248, 0]
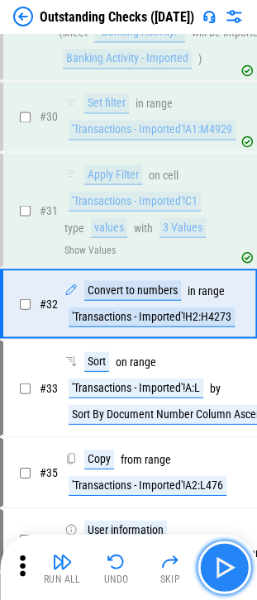
click at [225, 584] on button "button" at bounding box center [224, 567] width 53 height 53
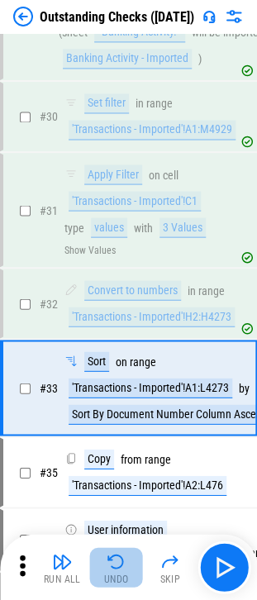
click at [131, 561] on button "Undo" at bounding box center [116, 567] width 53 height 40
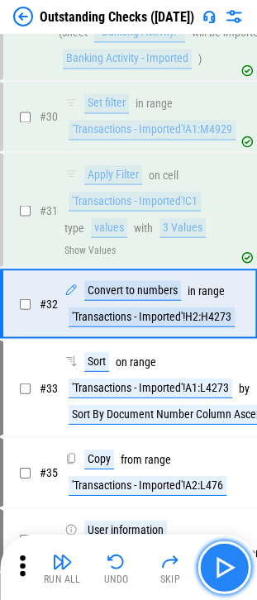
click at [216, 579] on img "button" at bounding box center [224, 567] width 26 height 26
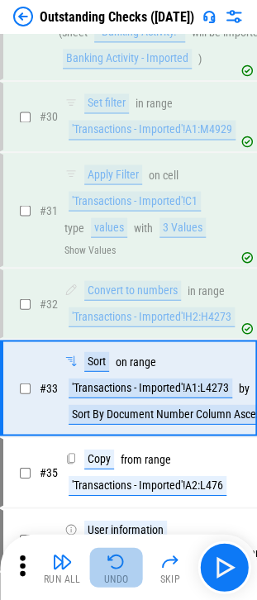
click at [126, 554] on button "Undo" at bounding box center [116, 567] width 53 height 40
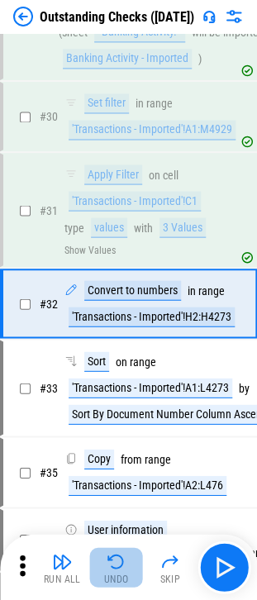
click at [125, 557] on img "button" at bounding box center [117, 562] width 20 height 20
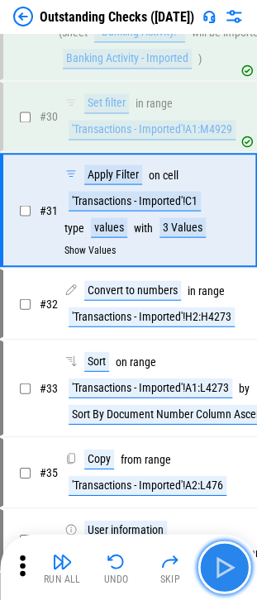
click at [215, 555] on img "button" at bounding box center [224, 567] width 26 height 26
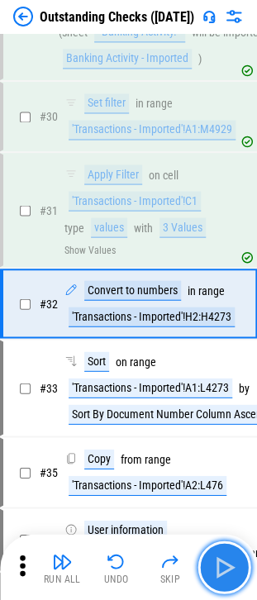
click at [215, 555] on img "button" at bounding box center [224, 567] width 26 height 26
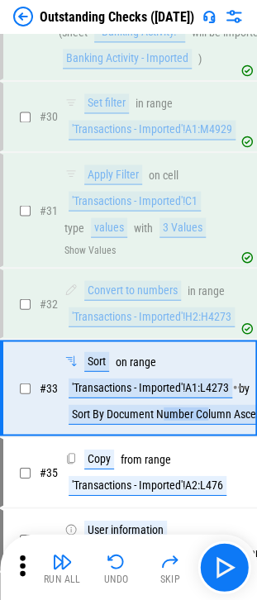
drag, startPoint x: 206, startPoint y: 413, endPoint x: 165, endPoint y: 414, distance: 40.5
click at [165, 414] on div "Sort By Document Number Column Ascending" at bounding box center [177, 414] width 217 height 20
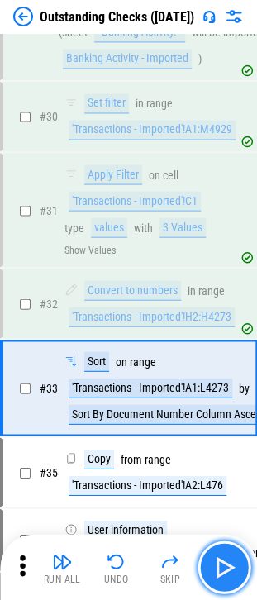
click at [217, 550] on button "button" at bounding box center [224, 567] width 53 height 53
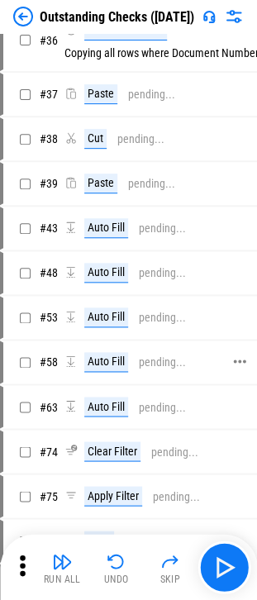
scroll to position [569, 0]
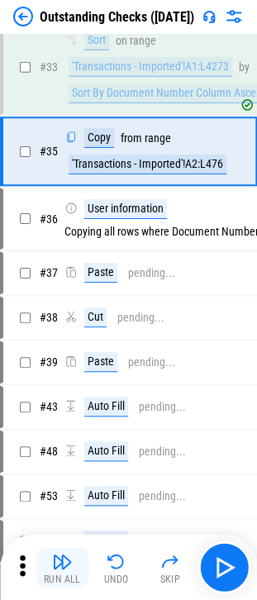
click at [68, 565] on img "button" at bounding box center [62, 562] width 20 height 20
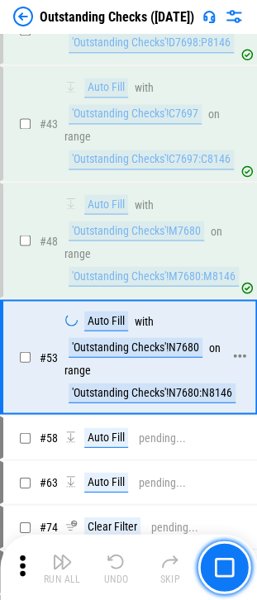
scroll to position [1016, 0]
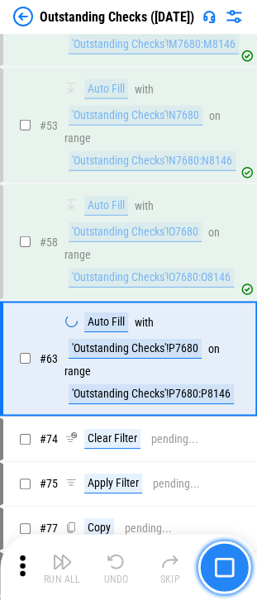
click at [210, 570] on button "button" at bounding box center [224, 567] width 53 height 53
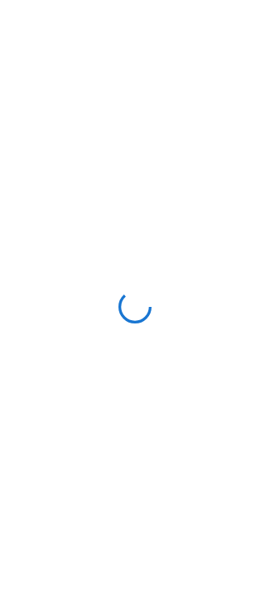
click at [40, 45] on div at bounding box center [135, 306] width 270 height 613
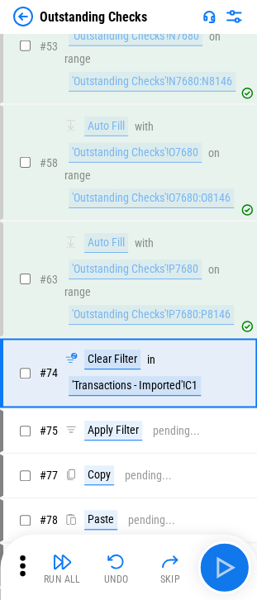
scroll to position [1333, 0]
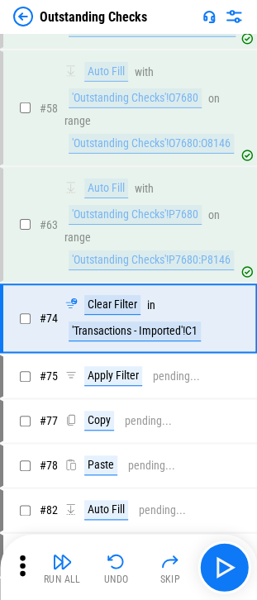
click at [20, 21] on img at bounding box center [23, 17] width 20 height 20
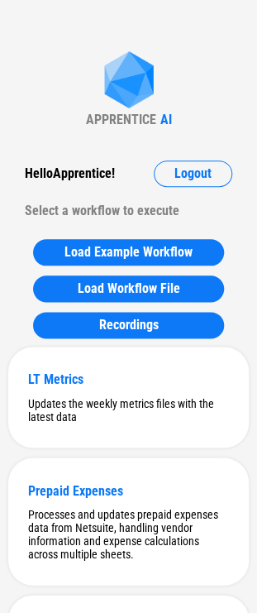
scroll to position [7156, 0]
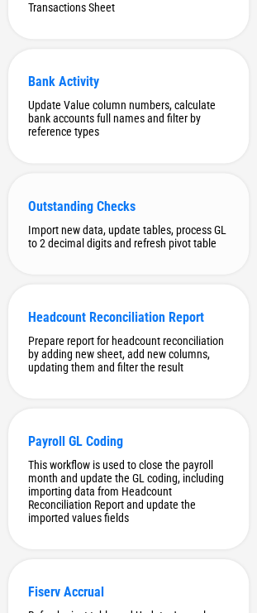
click at [26, 274] on div "Outstanding Checks Import new data, update tables, process GL to 2 decimal digi…" at bounding box center [128, 223] width 241 height 101
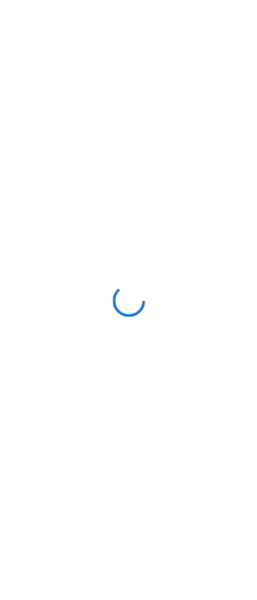
scroll to position [0, 0]
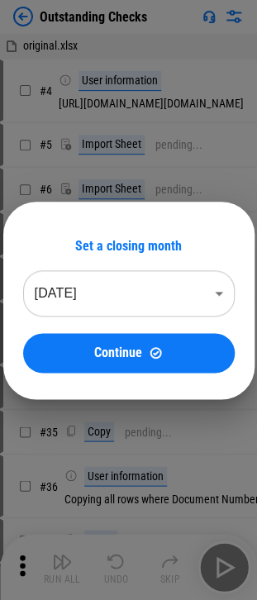
click at [152, 298] on body "Outstanding Checks original.xlsx # 4 User information [URL][DOMAIN_NAME][DOMAIN…" at bounding box center [128, 300] width 257 height 600
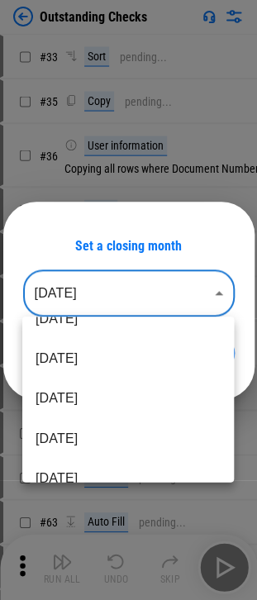
scroll to position [331, 0]
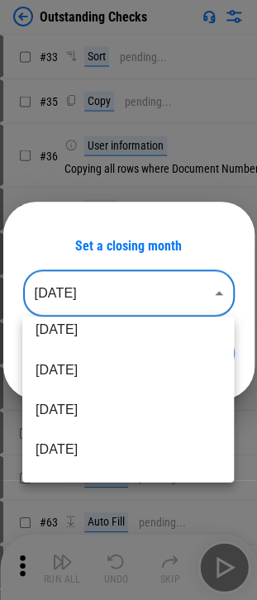
click at [93, 335] on li "[DATE]" at bounding box center [128, 330] width 212 height 40
type input "********"
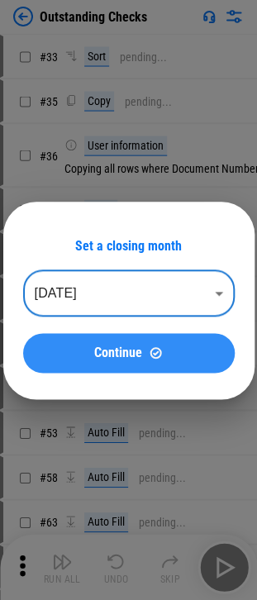
click at [109, 356] on span "Continue" at bounding box center [118, 353] width 48 height 13
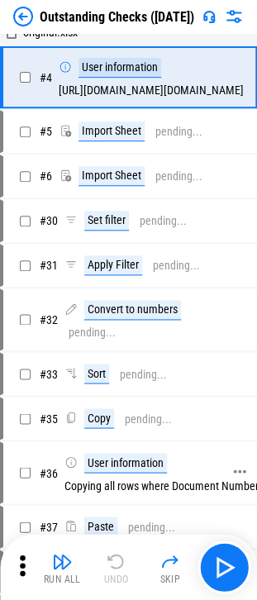
scroll to position [0, 0]
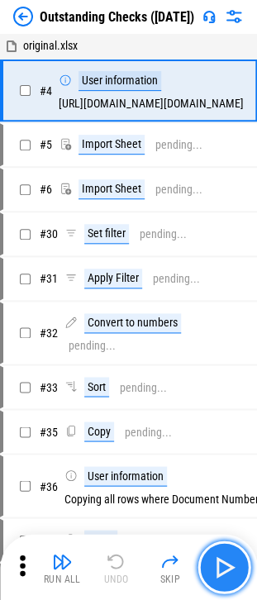
click at [244, 571] on button "button" at bounding box center [224, 567] width 53 height 53
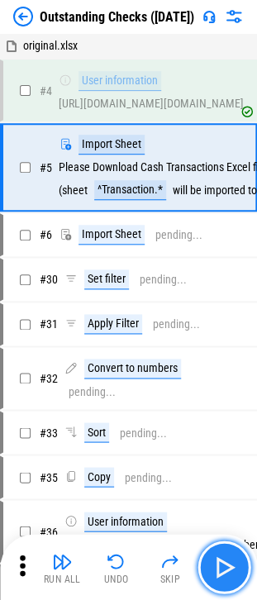
click at [241, 571] on button "button" at bounding box center [224, 567] width 53 height 53
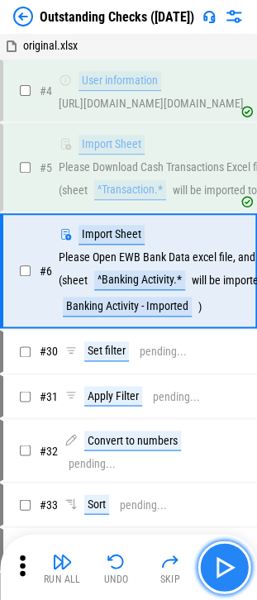
click at [222, 557] on img "button" at bounding box center [224, 567] width 26 height 26
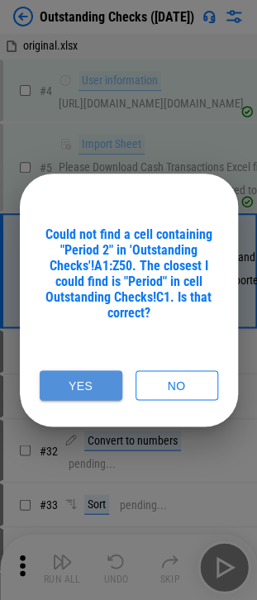
click at [82, 392] on button "Yes" at bounding box center [81, 385] width 83 height 31
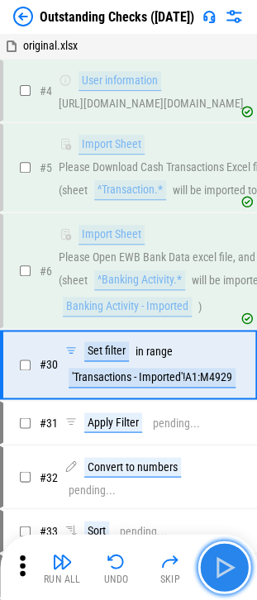
click at [216, 552] on button "button" at bounding box center [224, 567] width 53 height 53
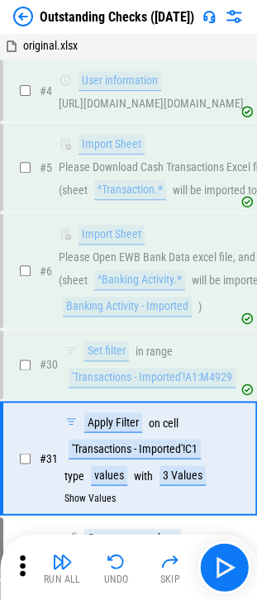
click at [251, 583] on div "Run All Undo Skip" at bounding box center [128, 567] width 257 height 66
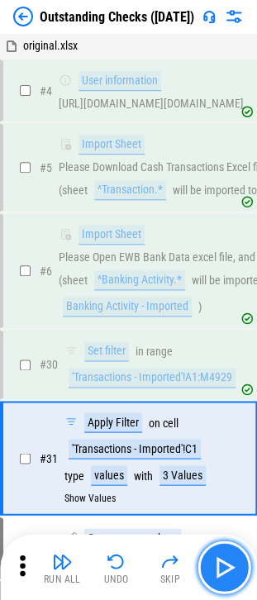
click at [240, 582] on button "button" at bounding box center [224, 567] width 53 height 53
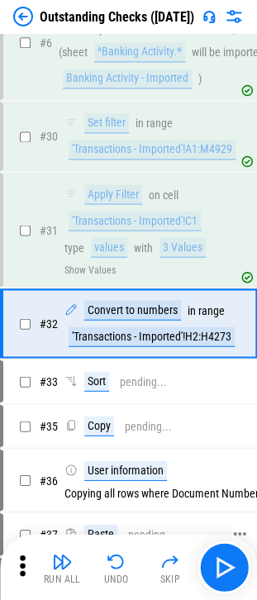
scroll to position [248, 0]
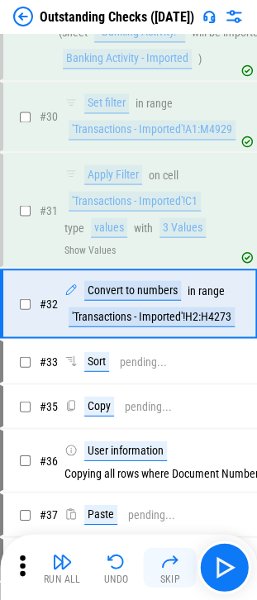
click at [181, 565] on button "Skip" at bounding box center [170, 567] width 53 height 40
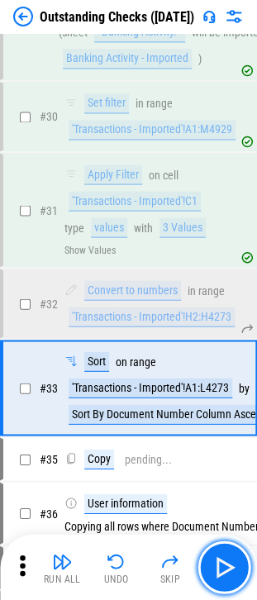
click at [220, 572] on img "button" at bounding box center [224, 567] width 26 height 26
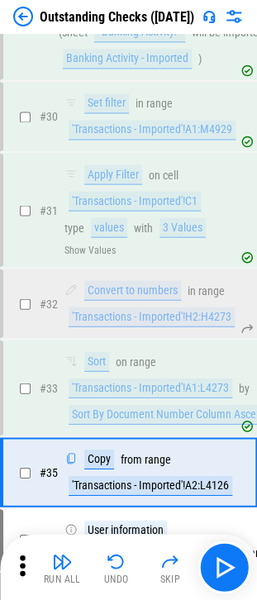
scroll to position [331, 0]
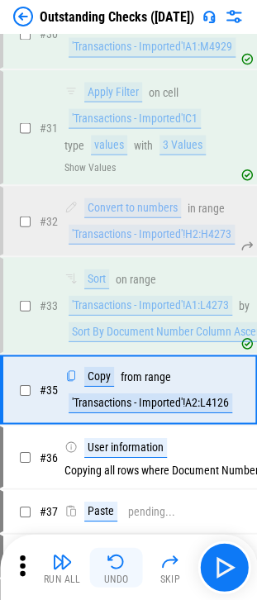
click at [126, 553] on img "button" at bounding box center [117, 562] width 20 height 20
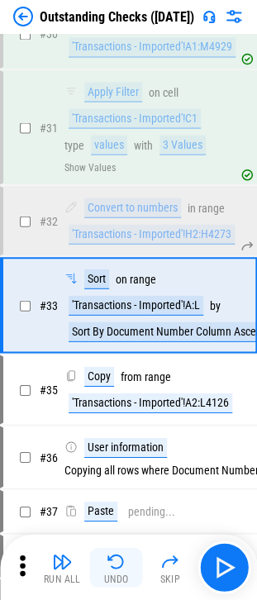
click at [126, 553] on img "button" at bounding box center [117, 562] width 20 height 20
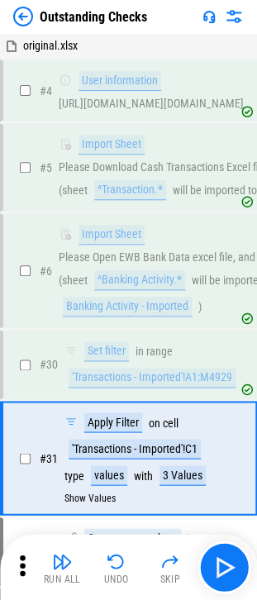
click at [87, 17] on div "Outstanding Checks" at bounding box center [94, 17] width 108 height 16
copy div "Outstanding Checks"
click at [20, 14] on img at bounding box center [23, 17] width 20 height 20
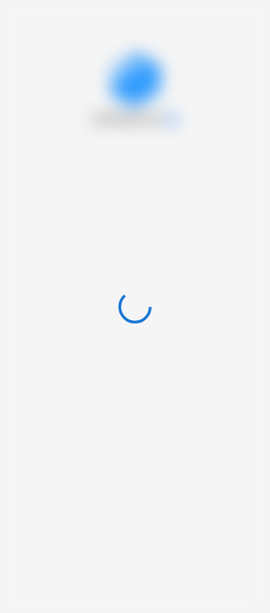
click at [89, 51] on div at bounding box center [135, 306] width 270 height 613
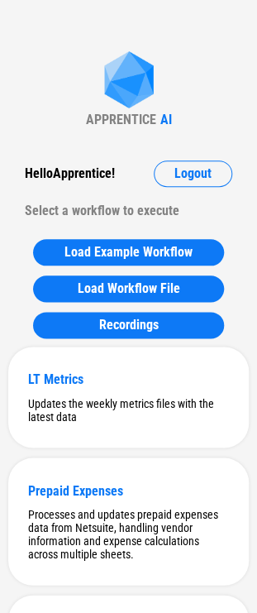
scroll to position [7156, 0]
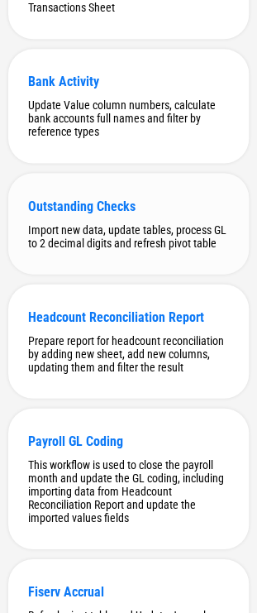
click at [136, 274] on div "Outstanding Checks Import new data, update tables, process GL to 2 decimal digi…" at bounding box center [128, 223] width 241 height 101
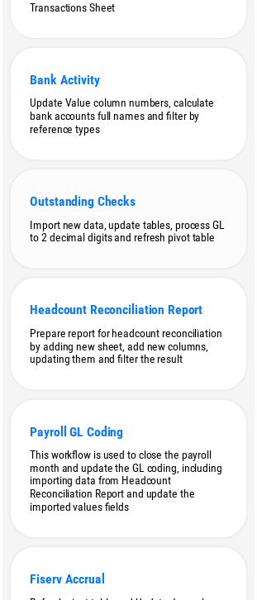
scroll to position [0, 0]
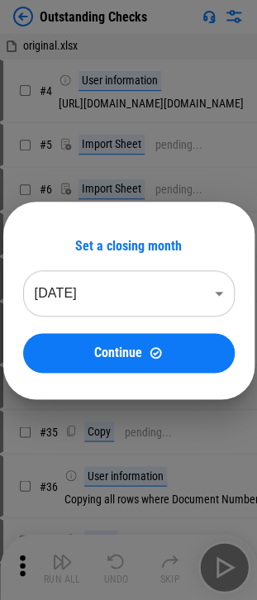
click at [162, 291] on body "Outstanding Checks original.xlsx # 4 User information [URL][DOMAIN_NAME][DOMAIN…" at bounding box center [128, 300] width 257 height 600
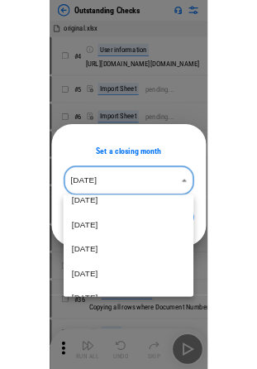
scroll to position [248, 0]
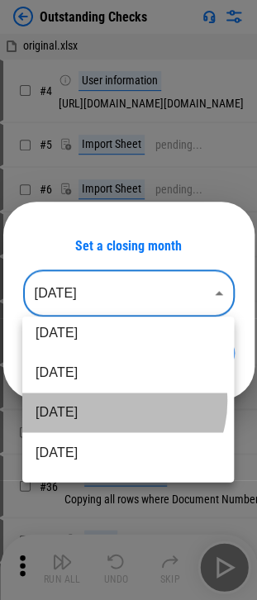
click at [111, 401] on li "[DATE]" at bounding box center [128, 413] width 212 height 40
type input "********"
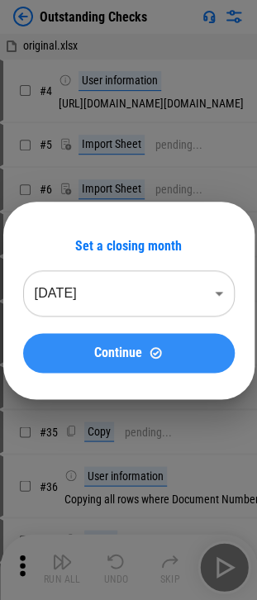
click at [130, 364] on button "Continue" at bounding box center [129, 353] width 212 height 40
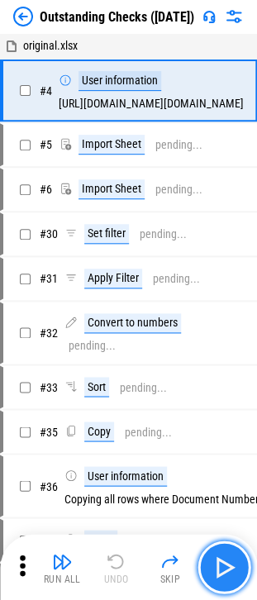
click at [207, 576] on button "button" at bounding box center [224, 567] width 53 height 53
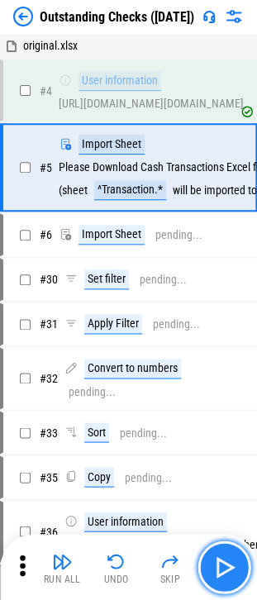
click at [225, 571] on img "button" at bounding box center [224, 567] width 26 height 26
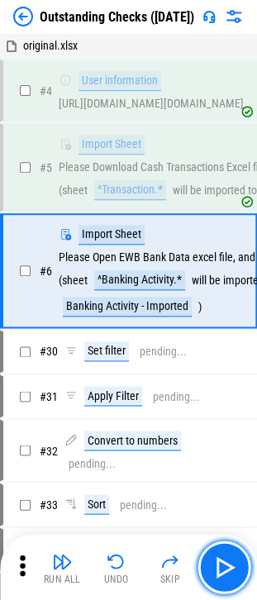
click at [243, 564] on button "button" at bounding box center [224, 567] width 53 height 53
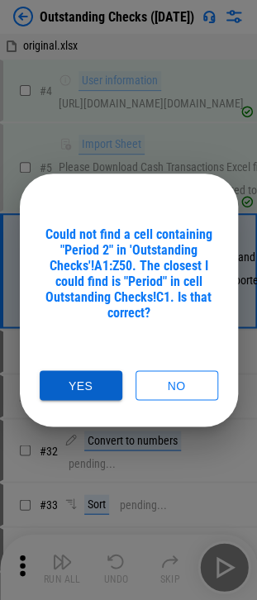
click at [65, 380] on button "Yes" at bounding box center [81, 385] width 83 height 31
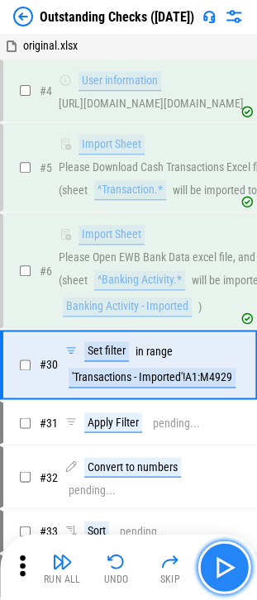
click at [217, 559] on img "button" at bounding box center [224, 567] width 26 height 26
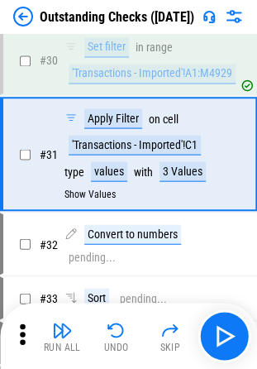
scroll to position [320, 0]
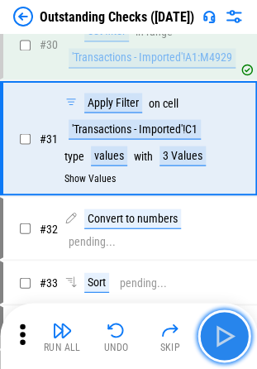
click at [227, 324] on img "button" at bounding box center [224, 336] width 26 height 26
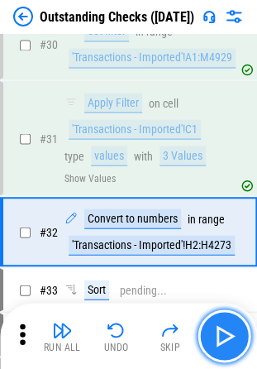
click at [224, 342] on img "button" at bounding box center [224, 336] width 26 height 26
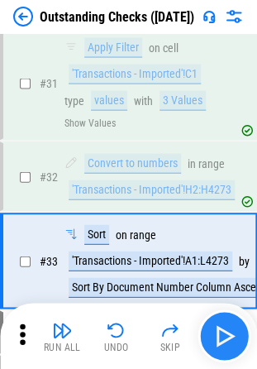
scroll to position [448, 0]
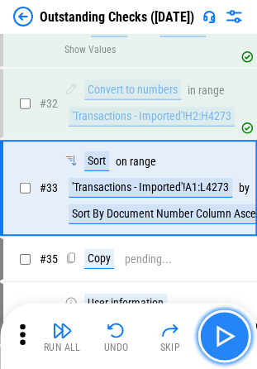
click at [220, 315] on button "button" at bounding box center [224, 335] width 53 height 53
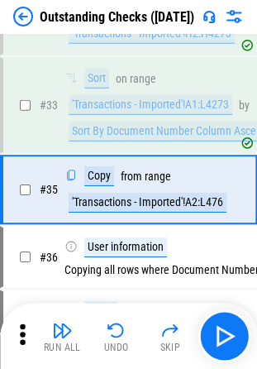
scroll to position [532, 0]
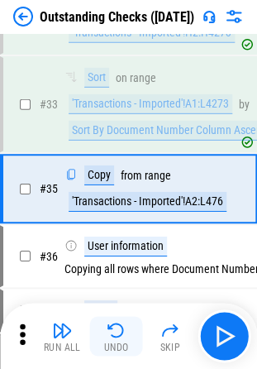
click at [121, 339] on img "button" at bounding box center [117, 330] width 20 height 20
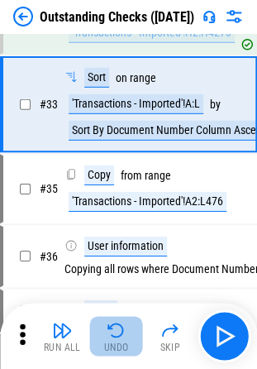
click at [117, 322] on img "button" at bounding box center [117, 330] width 20 height 20
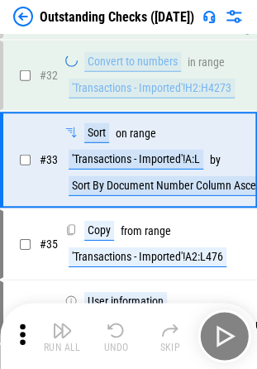
click at [117, 322] on img "button" at bounding box center [117, 330] width 20 height 20
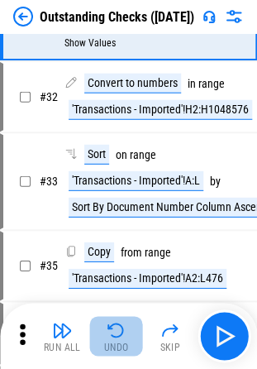
click at [117, 322] on img "button" at bounding box center [117, 330] width 20 height 20
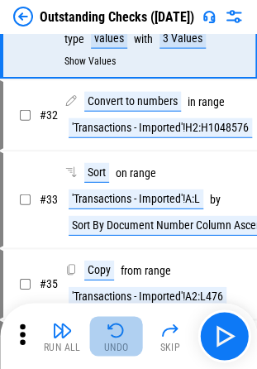
click at [117, 322] on img "button" at bounding box center [117, 330] width 20 height 20
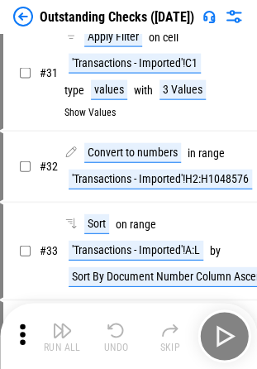
click at [117, 322] on div "Run All Undo Skip" at bounding box center [130, 335] width 241 height 53
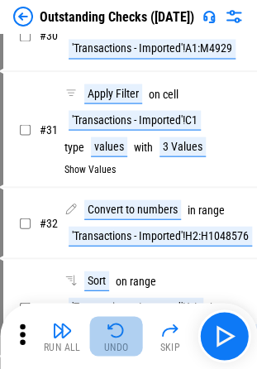
click at [117, 322] on img "button" at bounding box center [117, 330] width 20 height 20
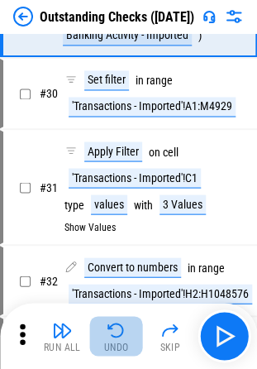
click at [117, 322] on div "Run All Undo Skip" at bounding box center [130, 335] width 241 height 53
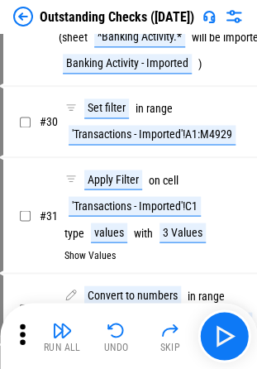
click at [117, 322] on img "button" at bounding box center [117, 330] width 20 height 20
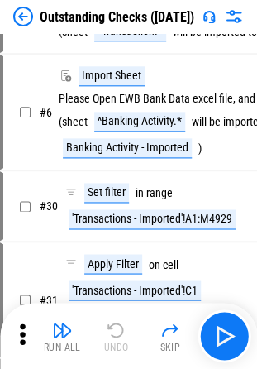
scroll to position [117, 0]
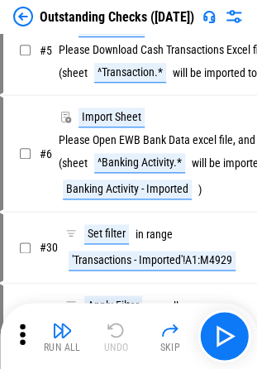
click at [117, 322] on div "Run All Undo Skip" at bounding box center [130, 335] width 241 height 53
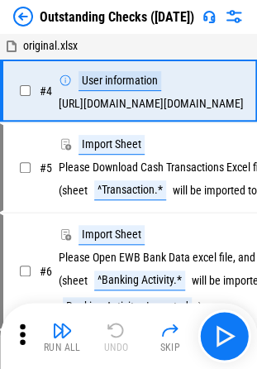
click at [117, 322] on div "Run All Undo Skip" at bounding box center [130, 335] width 241 height 53
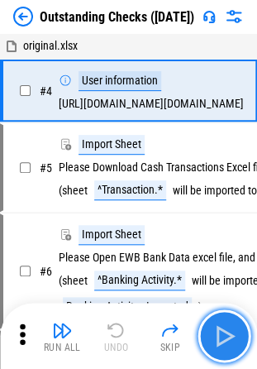
click at [225, 342] on img "button" at bounding box center [224, 336] width 26 height 26
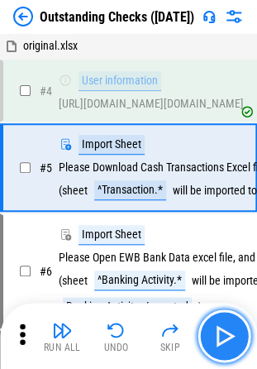
click at [225, 342] on img "button" at bounding box center [224, 336] width 26 height 26
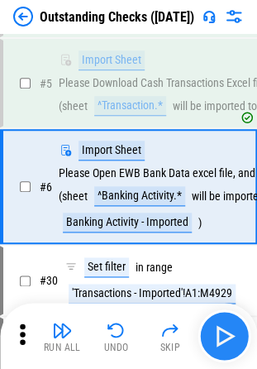
scroll to position [85, 0]
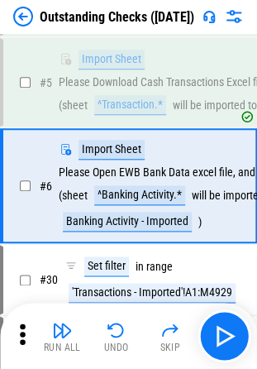
click at [216, 308] on div "Run All Undo Skip" at bounding box center [128, 336] width 257 height 66
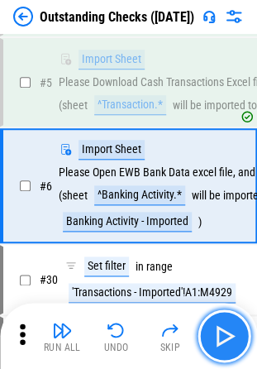
click at [217, 314] on button "button" at bounding box center [224, 335] width 53 height 53
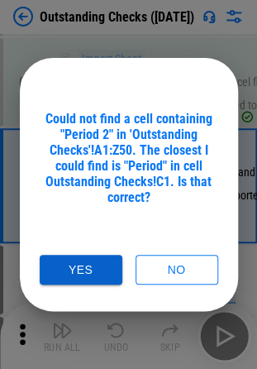
click at [53, 269] on button "Yes" at bounding box center [81, 270] width 83 height 31
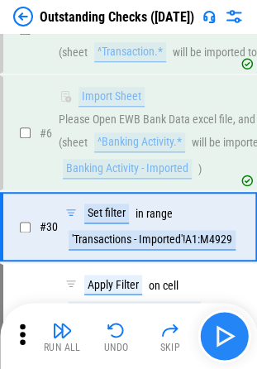
scroll to position [179, 0]
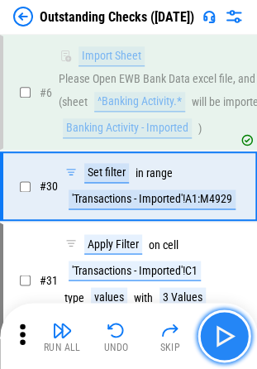
click at [238, 337] on button "button" at bounding box center [224, 335] width 53 height 53
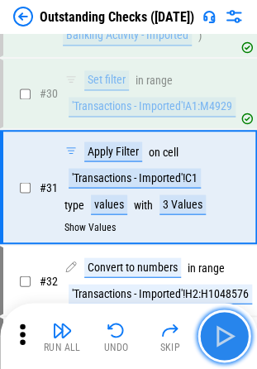
click at [238, 337] on button "button" at bounding box center [224, 335] width 53 height 53
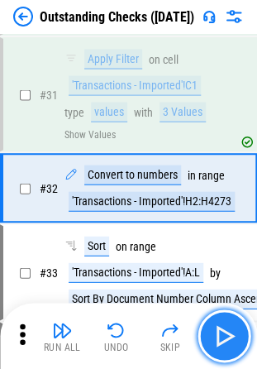
click at [232, 337] on img "button" at bounding box center [224, 336] width 26 height 26
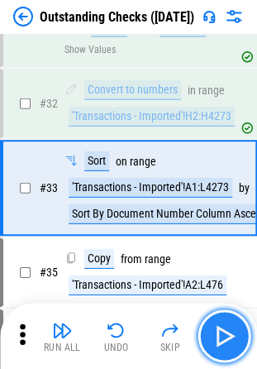
click at [232, 337] on img "button" at bounding box center [224, 336] width 26 height 26
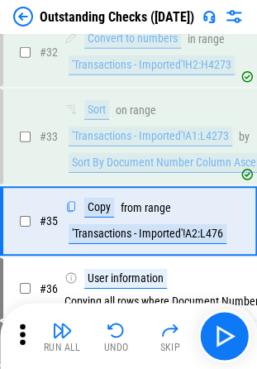
scroll to position [532, 0]
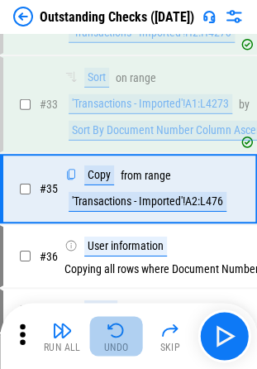
click at [106, 342] on div "Undo" at bounding box center [116, 347] width 25 height 10
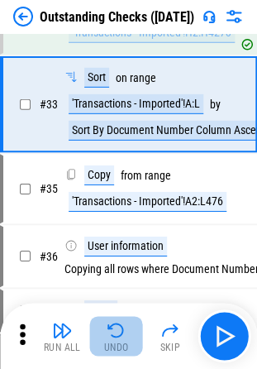
click at [112, 331] on img "button" at bounding box center [117, 330] width 20 height 20
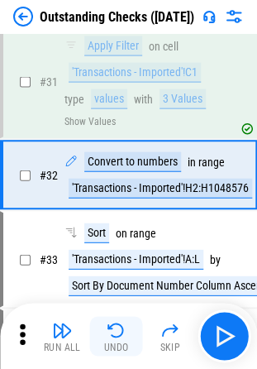
scroll to position [364, 0]
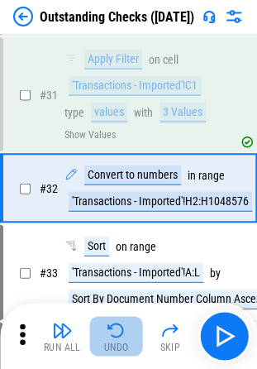
click at [119, 340] on button "Undo" at bounding box center [116, 336] width 53 height 40
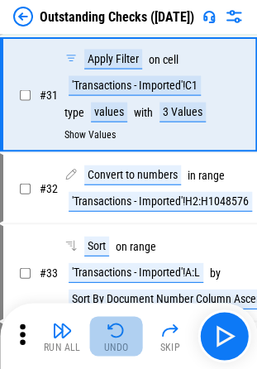
click at [119, 340] on button "Undo" at bounding box center [116, 336] width 53 height 40
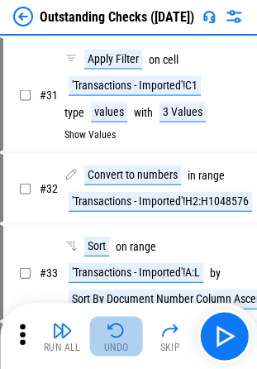
click at [119, 340] on button "Undo" at bounding box center [116, 336] width 53 height 40
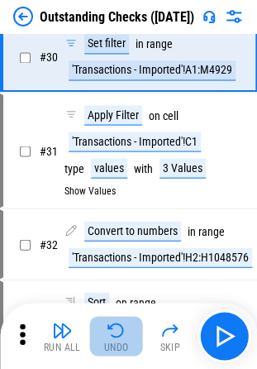
click at [119, 340] on div "Run All Undo Skip" at bounding box center [130, 335] width 241 height 53
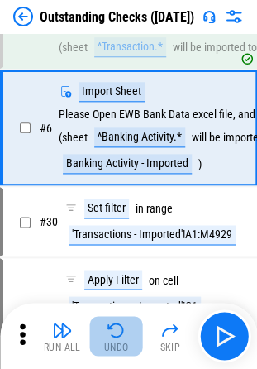
click at [119, 340] on button "Undo" at bounding box center [116, 336] width 53 height 40
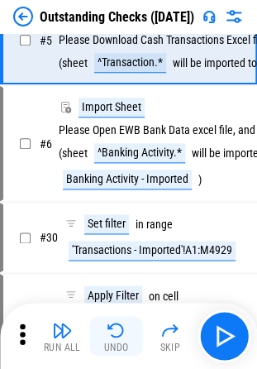
click at [119, 340] on div "Run All Undo Skip" at bounding box center [130, 335] width 241 height 53
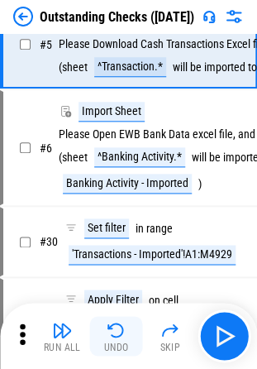
scroll to position [12, 0]
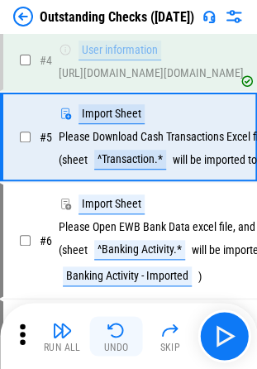
click at [119, 340] on button "Undo" at bounding box center [116, 336] width 53 height 40
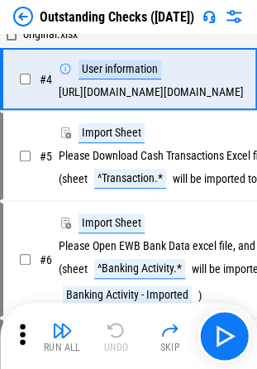
click at [119, 340] on div "Run All Undo Skip" at bounding box center [130, 335] width 241 height 53
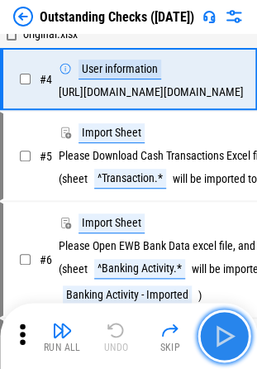
click at [241, 339] on button "button" at bounding box center [224, 335] width 53 height 53
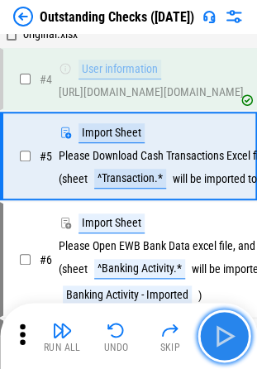
click at [240, 337] on button "button" at bounding box center [224, 335] width 53 height 53
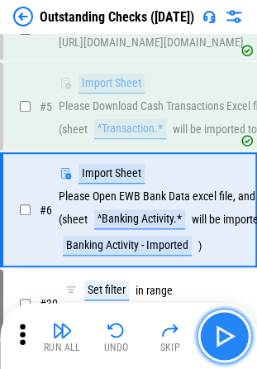
click at [238, 341] on button "button" at bounding box center [224, 335] width 53 height 53
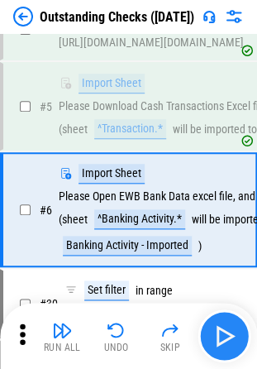
scroll to position [85, 0]
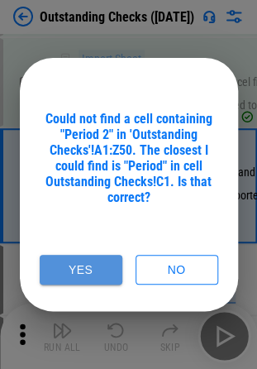
click at [70, 265] on button "Yes" at bounding box center [81, 270] width 83 height 31
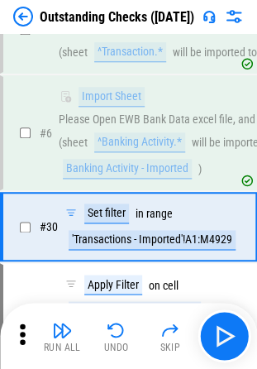
scroll to position [179, 0]
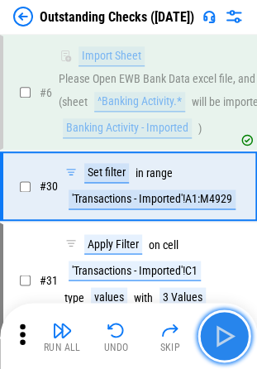
click at [230, 331] on img "button" at bounding box center [224, 336] width 26 height 26
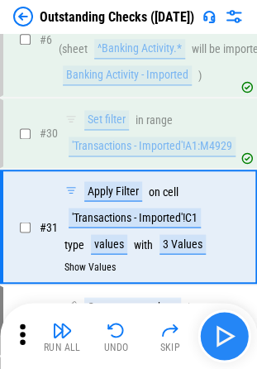
scroll to position [271, 0]
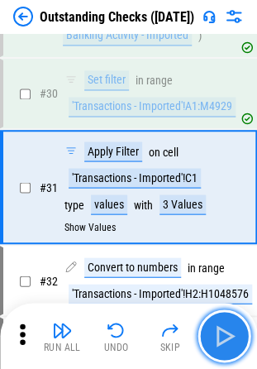
click at [237, 341] on button "button" at bounding box center [224, 335] width 53 height 53
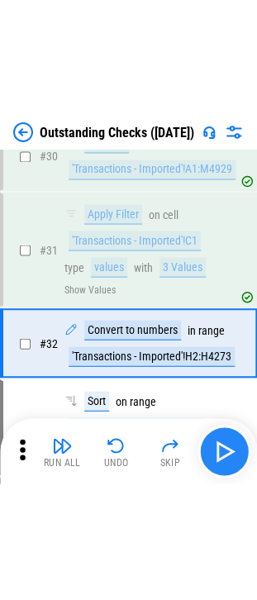
scroll to position [364, 0]
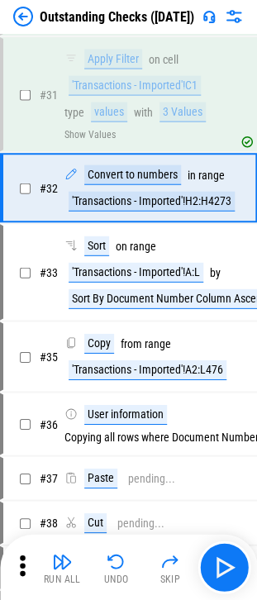
drag, startPoint x: 2, startPoint y: 21, endPoint x: 15, endPoint y: 22, distance: 12.4
click at [2, 21] on div "Outstanding Checks ([DATE])" at bounding box center [128, 16] width 257 height 33
click at [17, 22] on img at bounding box center [23, 17] width 20 height 20
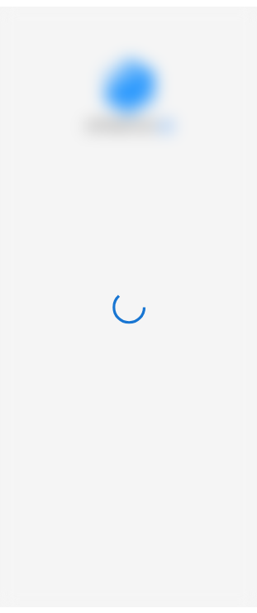
scroll to position [0, 0]
